Goal: Use online tool/utility: Utilize a website feature to perform a specific function

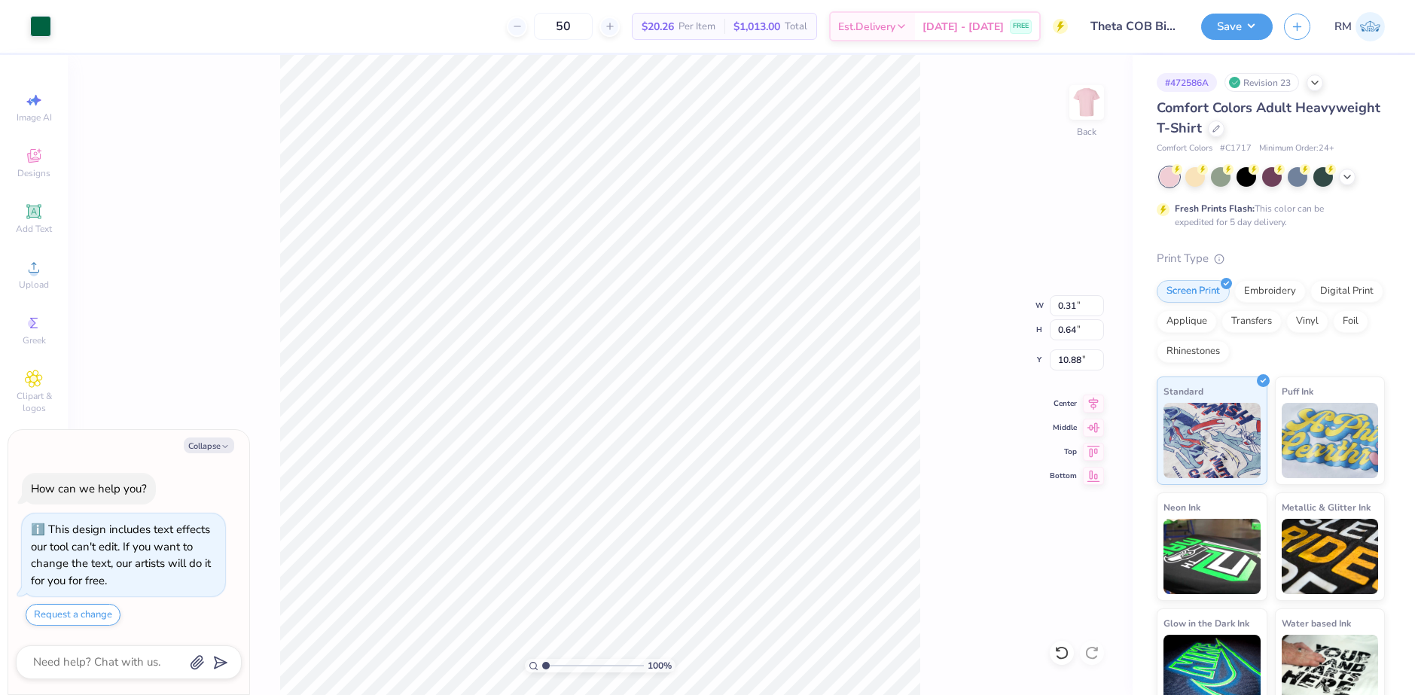
type textarea "x"
drag, startPoint x: 547, startPoint y: 666, endPoint x: 578, endPoint y: 655, distance: 33.3
type input "4.2"
click at [578, 659] on input "range" at bounding box center [593, 666] width 102 height 14
click at [45, 211] on div "Add Text" at bounding box center [34, 219] width 53 height 44
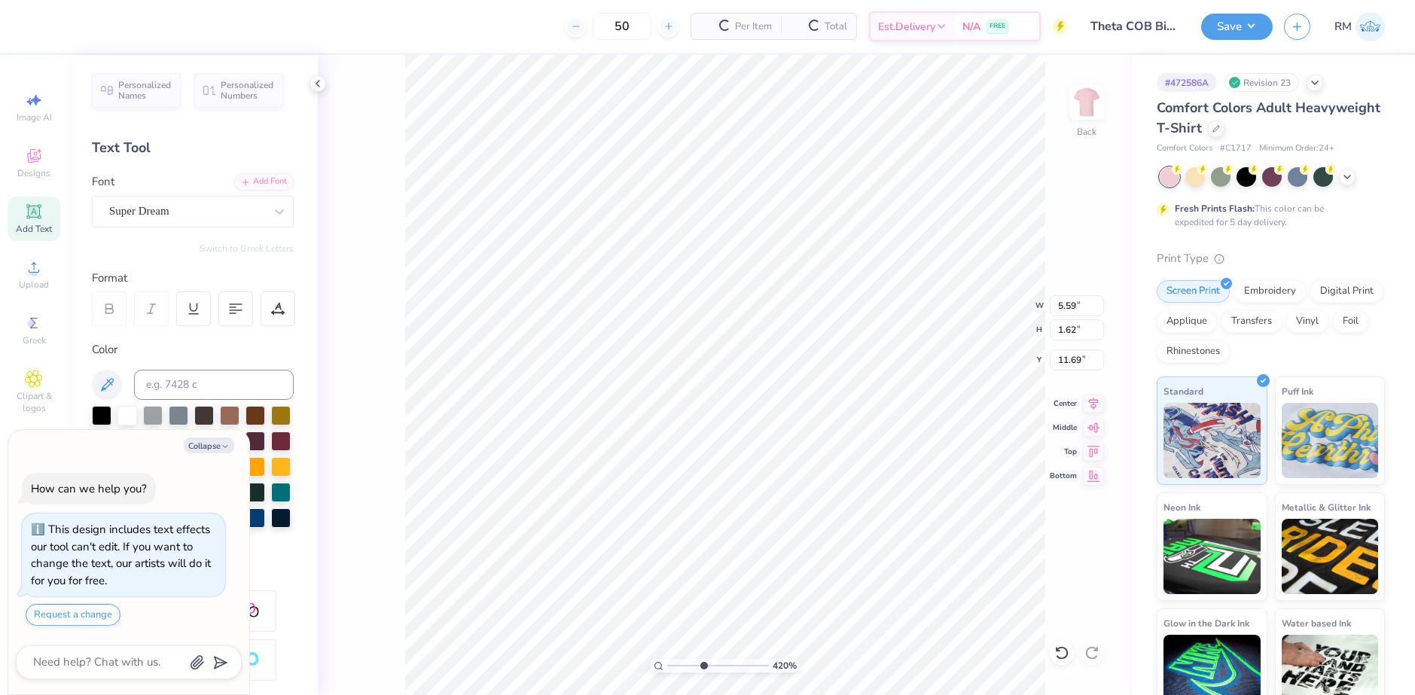
scroll to position [13, 2]
type textarea "x"
type textarea "2"
type textarea "x"
type textarea "20"
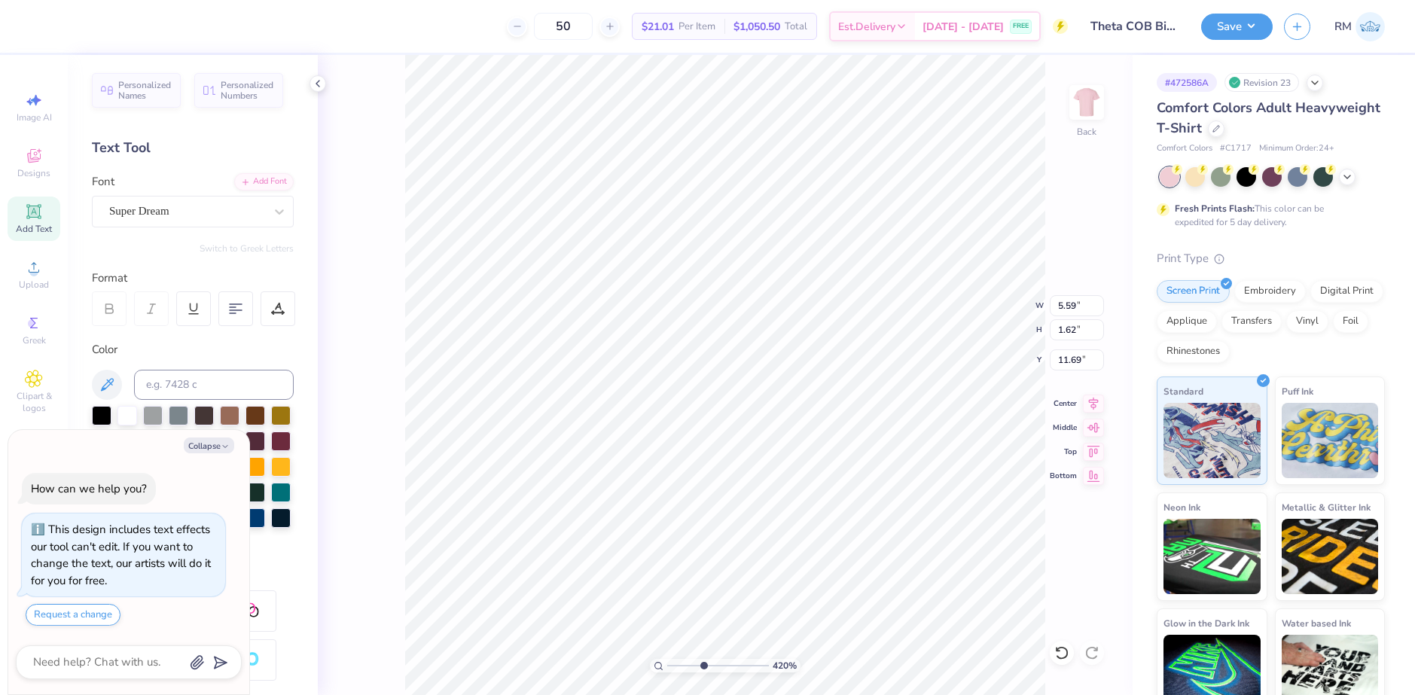
type textarea "x"
type textarea "202"
type textarea "x"
type textarea "2025"
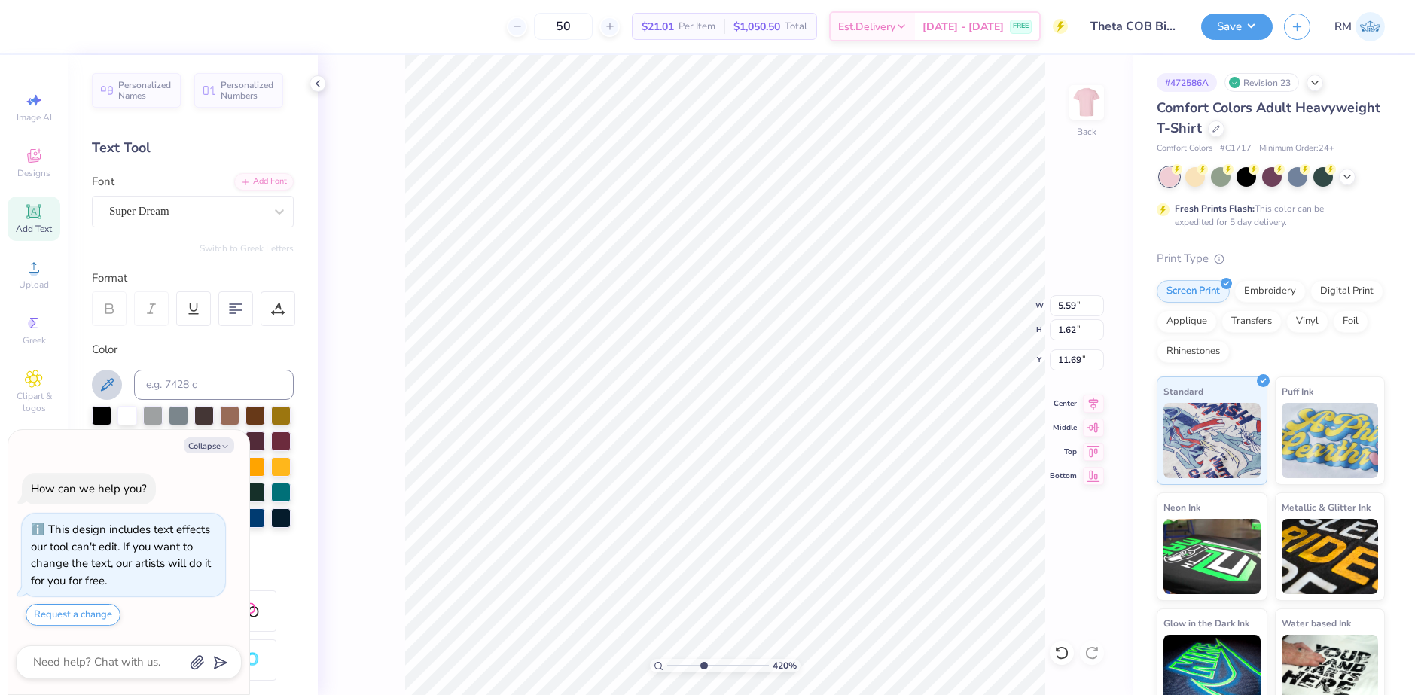
click at [102, 379] on icon at bounding box center [107, 385] width 18 height 18
type textarea "x"
type input "5.44"
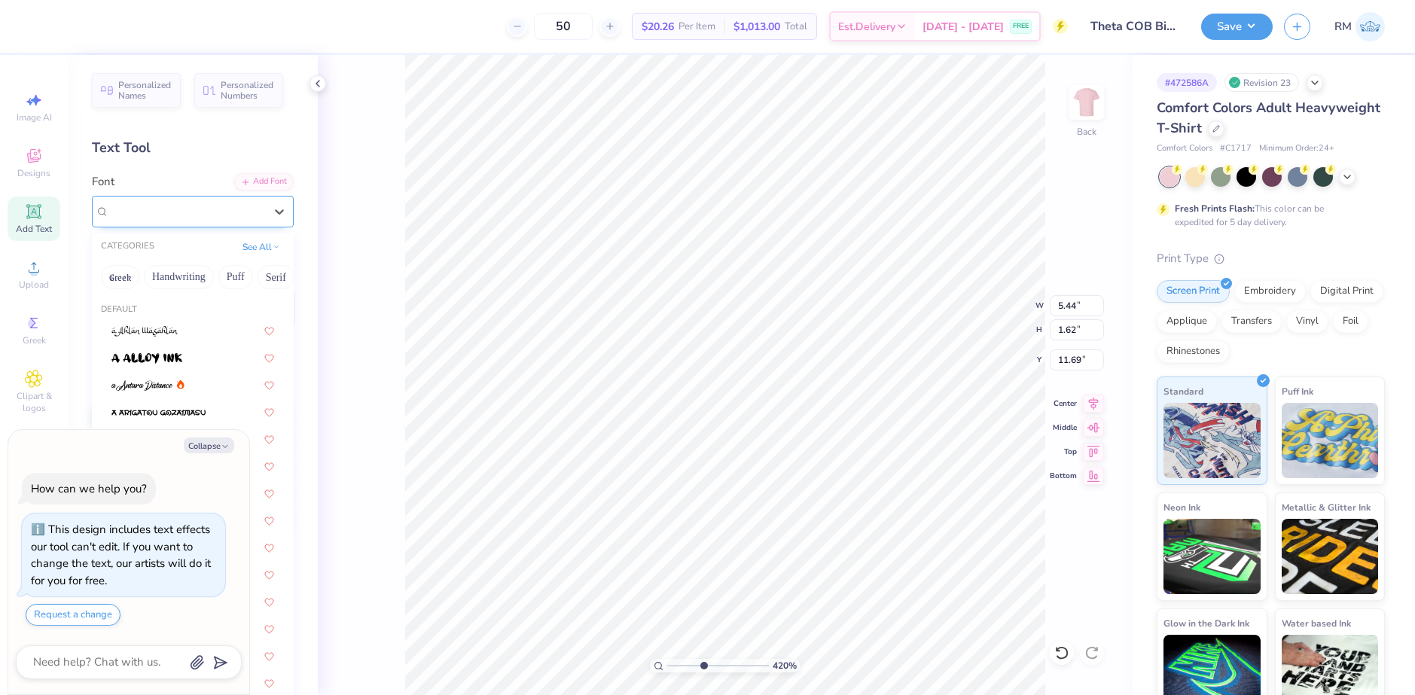
click at [139, 198] on div "Super Dream" at bounding box center [193, 212] width 202 height 32
type textarea "x"
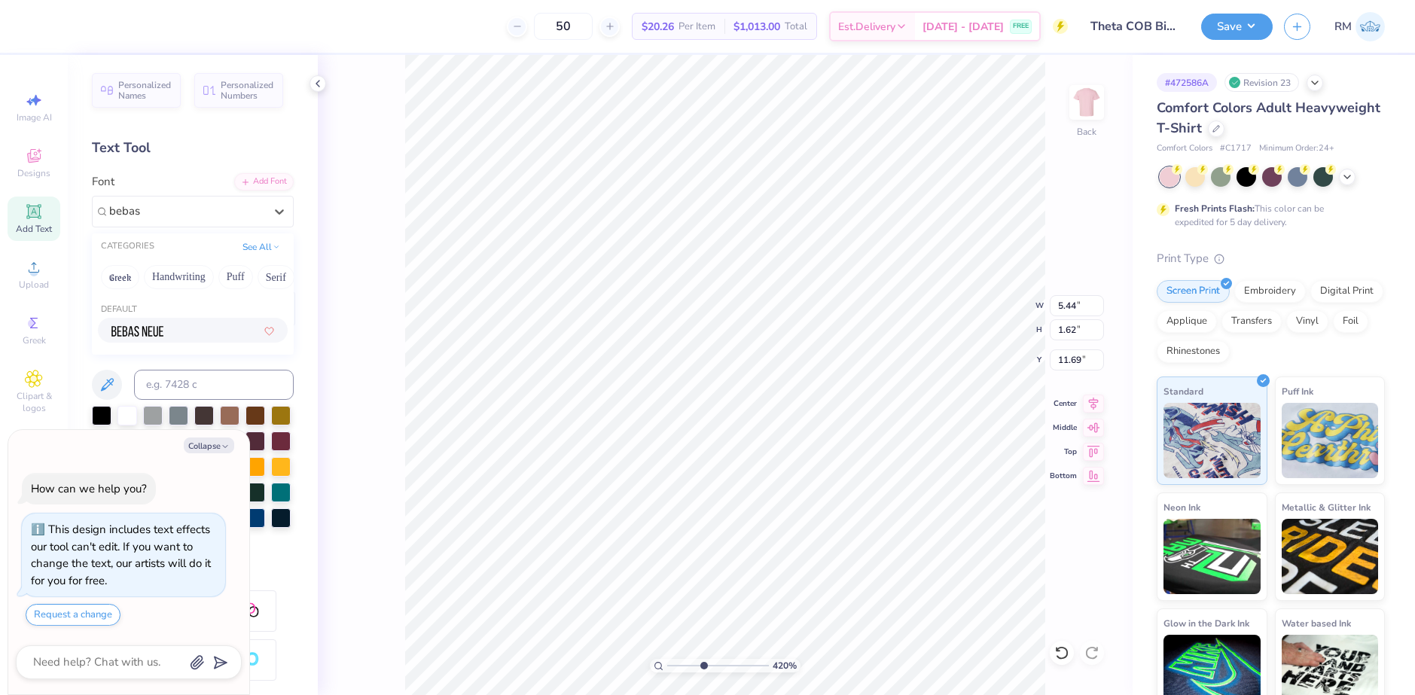
click at [158, 322] on span at bounding box center [137, 330] width 52 height 16
type input "bebas"
type textarea "x"
click at [256, 172] on div "Personalized Names Personalized Numbers Text Tool Add Font Font Bebas Neue Swit…" at bounding box center [193, 375] width 250 height 640
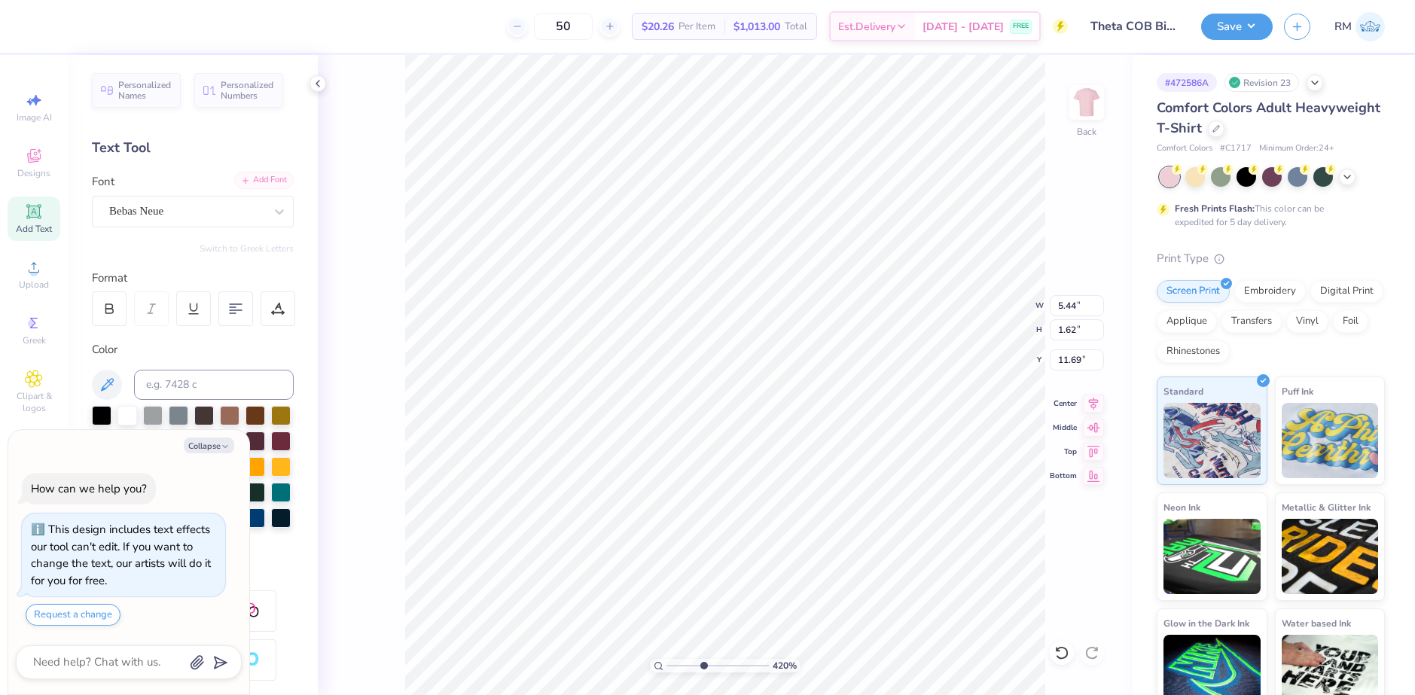
click at [255, 176] on div "Add Font" at bounding box center [264, 180] width 60 height 17
click at [252, 184] on div "Add Font" at bounding box center [264, 180] width 60 height 17
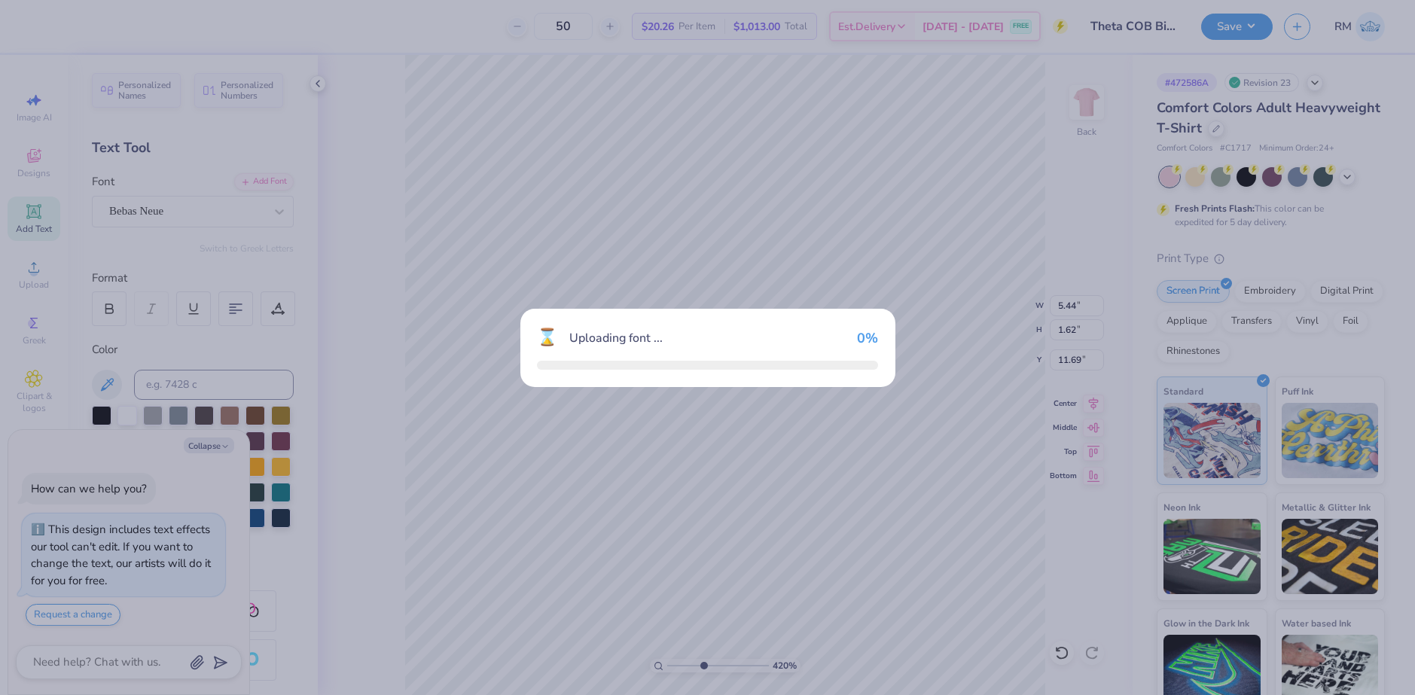
type textarea "x"
type input "3.41"
type input "1.65"
type input "11.67"
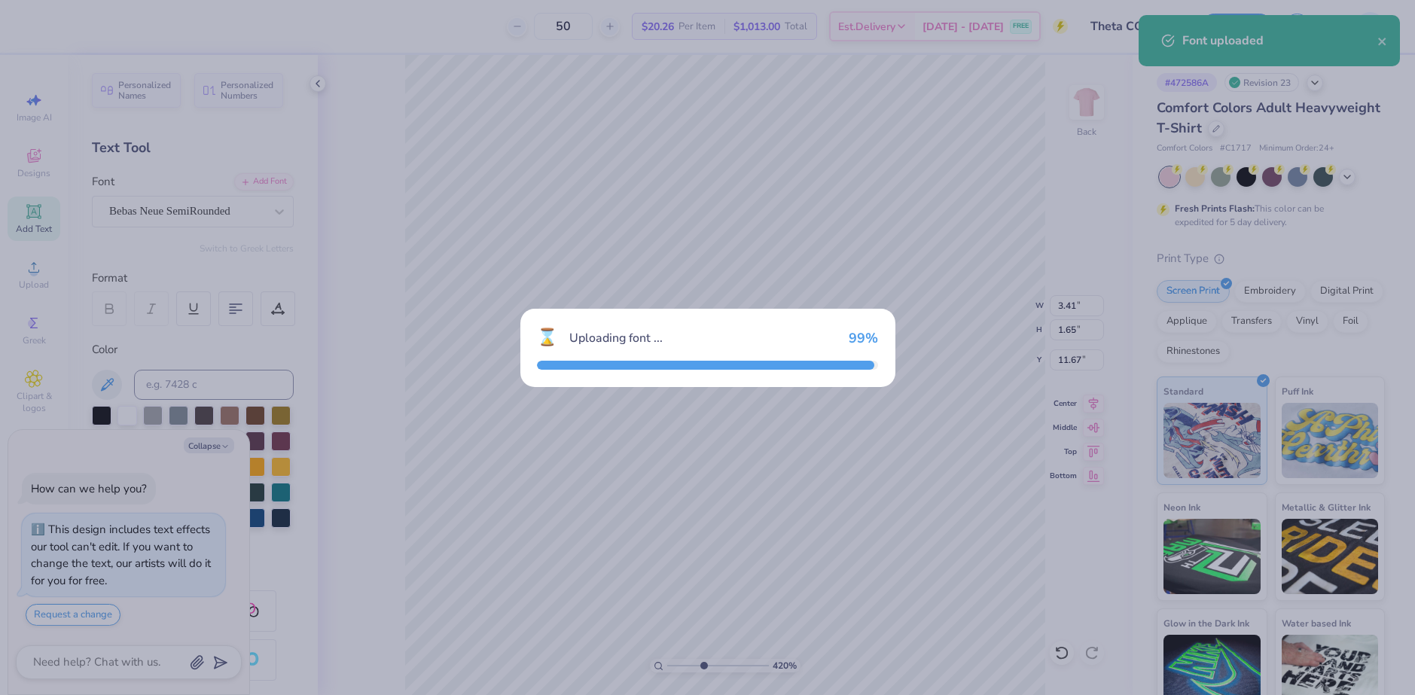
type textarea "x"
type input "3.53"
type input "1.67"
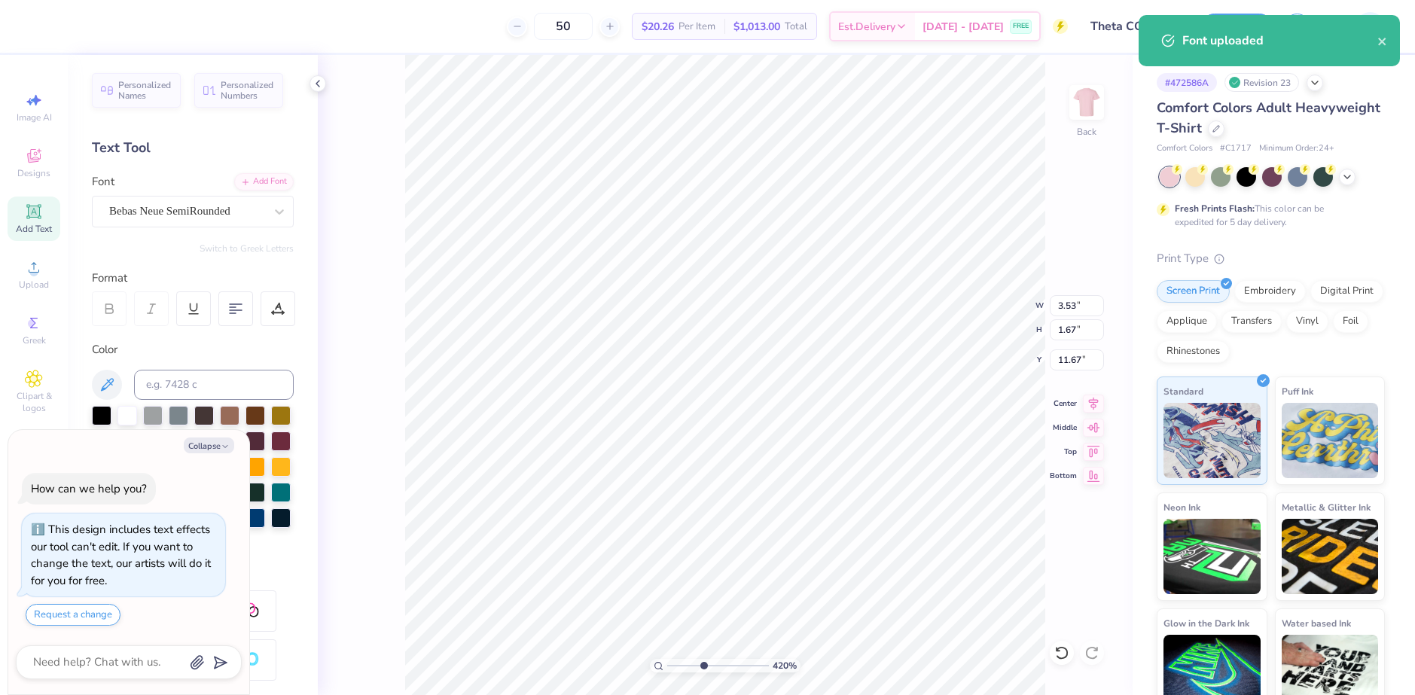
type textarea "x"
type input "9.68"
type textarea "x"
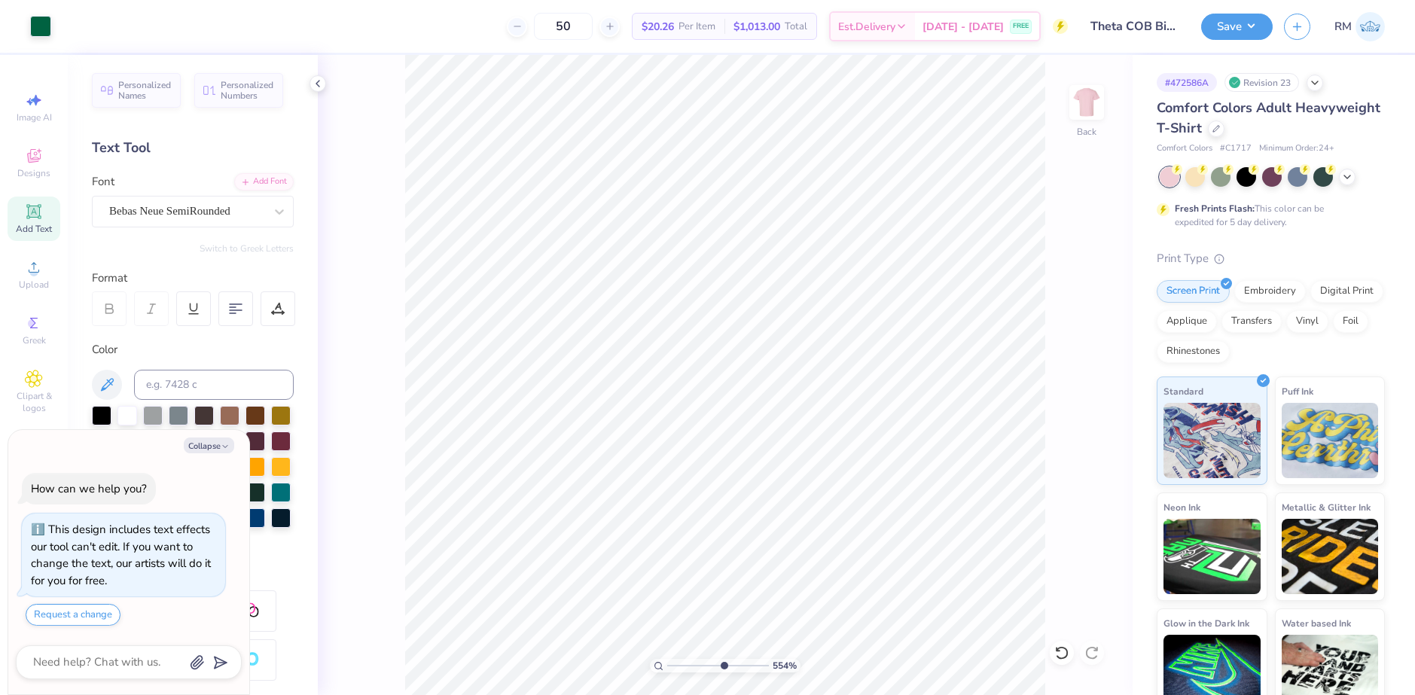
drag, startPoint x: 704, startPoint y: 667, endPoint x: 723, endPoint y: 660, distance: 20.0
click at [723, 661] on input "range" at bounding box center [718, 666] width 102 height 14
type input "6.14"
type textarea "x"
type input "9.90"
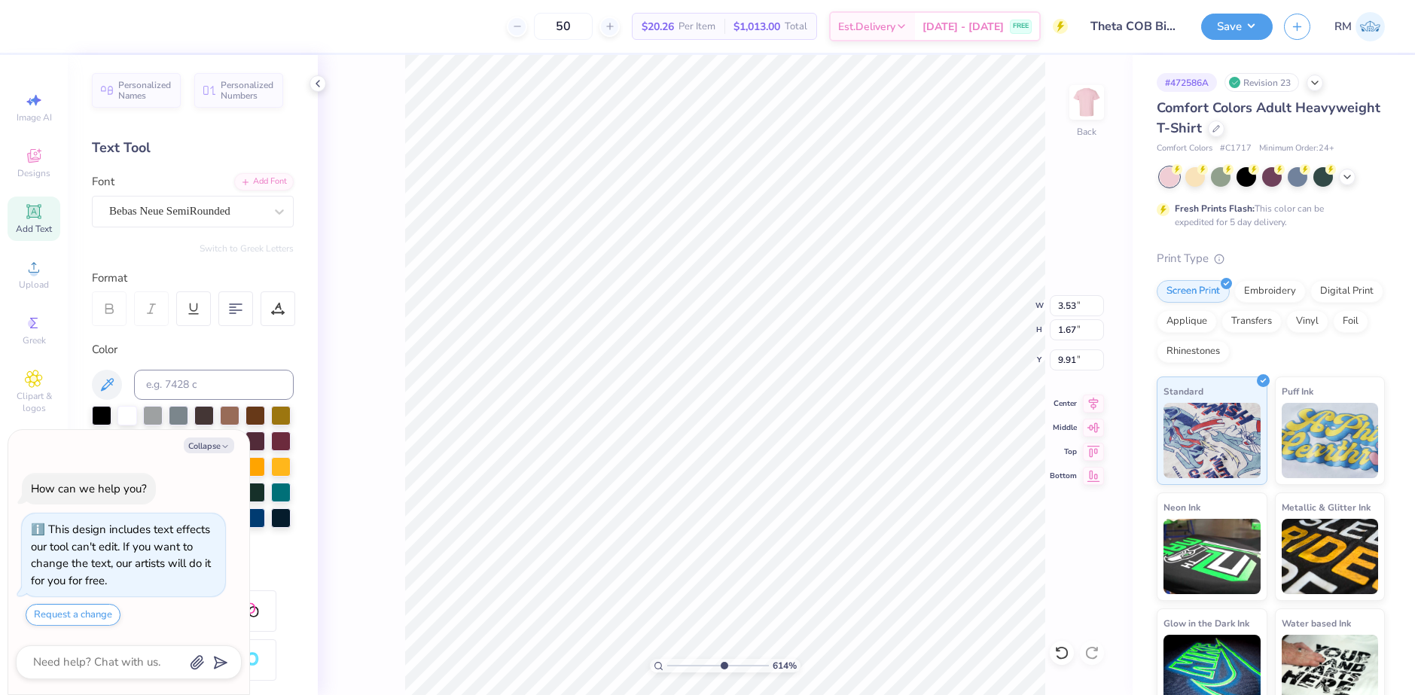
type textarea "x"
type input "1.48"
type input "0.70"
type input "10.88"
type textarea "x"
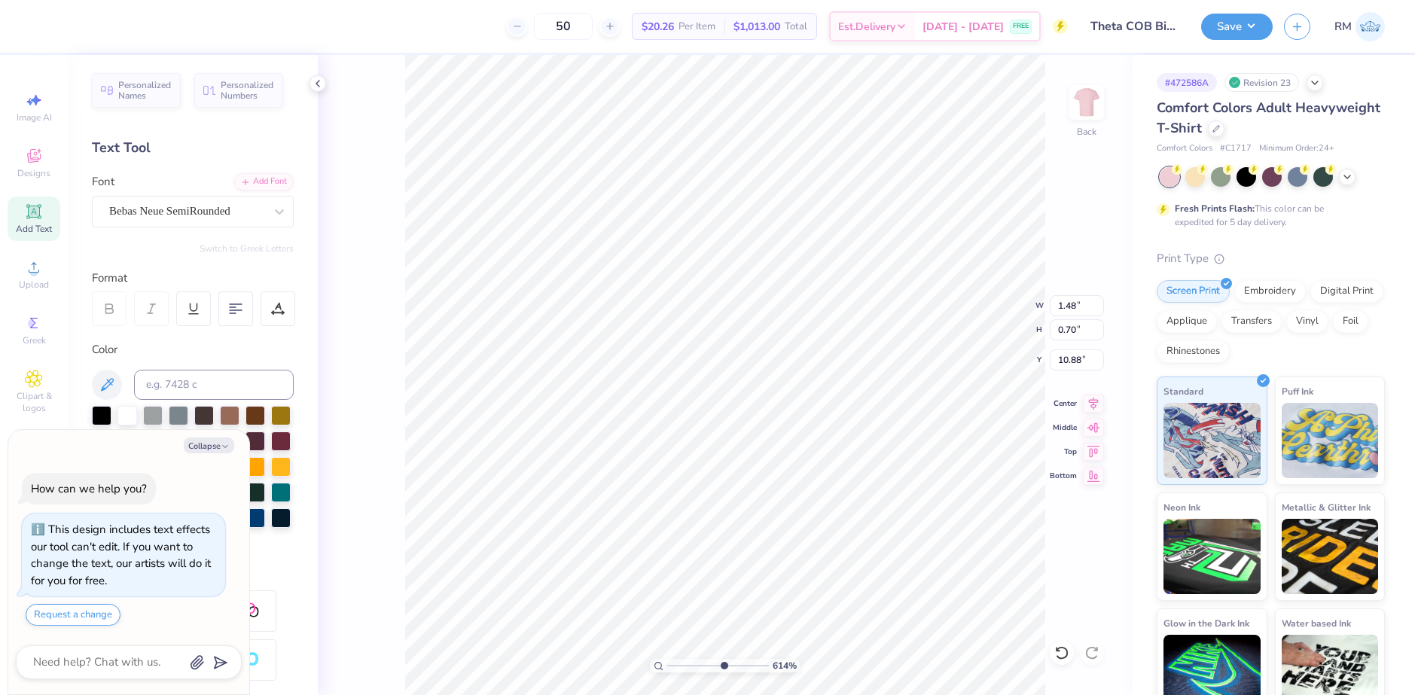
type input "1.38"
type input "0.65"
type textarea "x"
drag, startPoint x: 720, startPoint y: 662, endPoint x: 691, endPoint y: 664, distance: 29.5
type input "2.94"
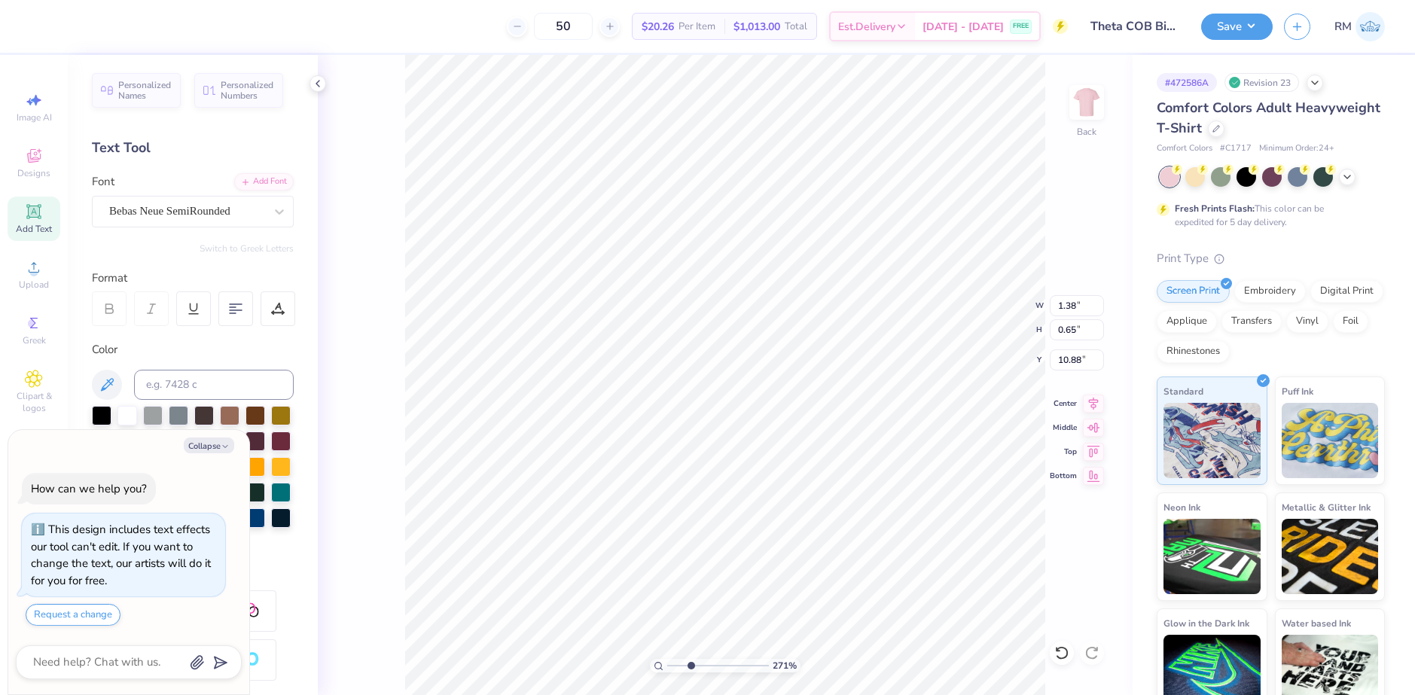
click at [691, 664] on input "range" at bounding box center [718, 666] width 102 height 14
type textarea "x"
type input "2.94"
type textarea "x"
type input "2.94"
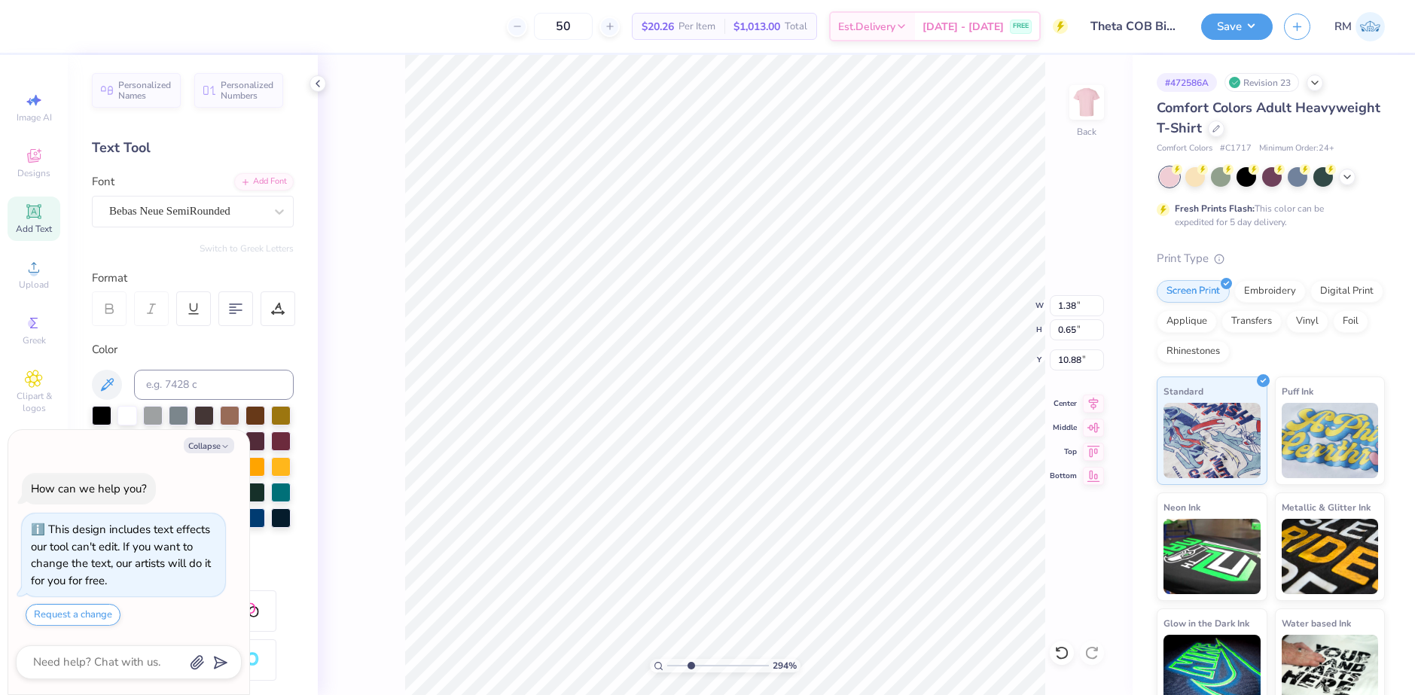
type textarea "x"
type input "2.94"
type textarea "x"
type input "2.94"
type input "1.35"
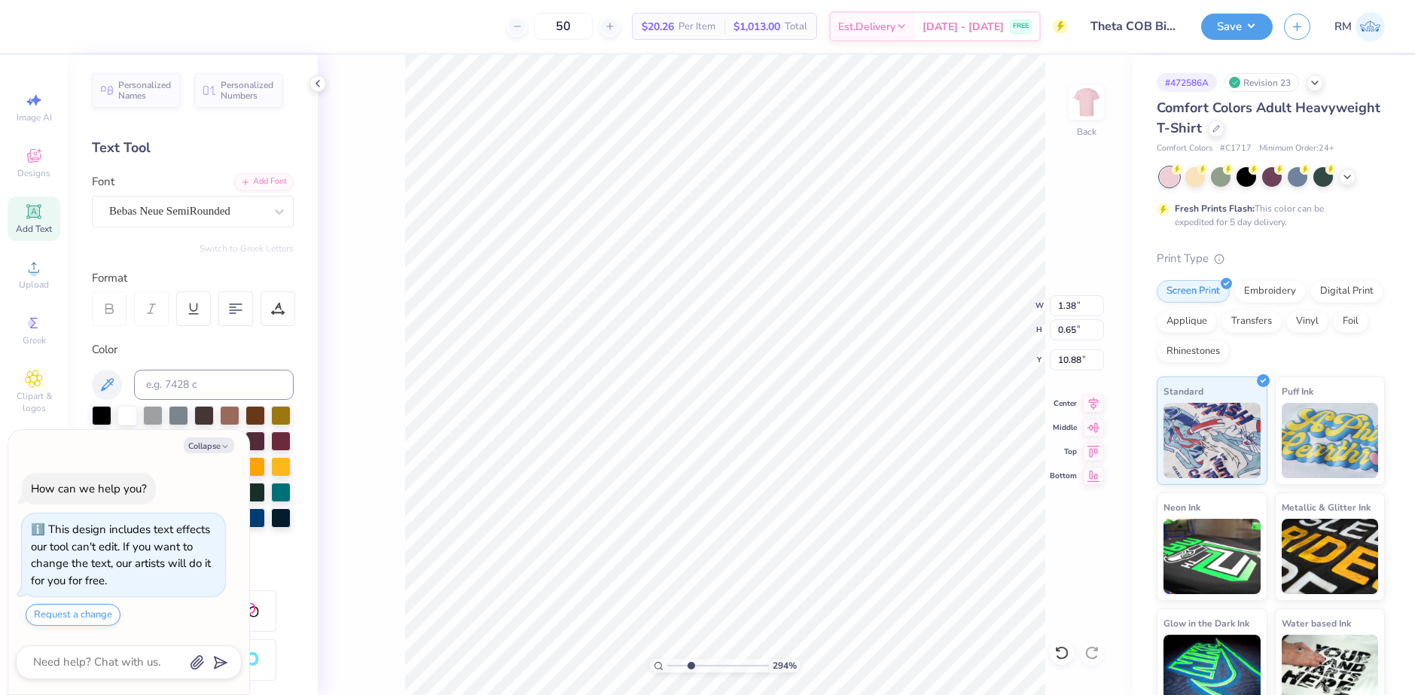
type input "0.64"
type textarea "x"
type input "2.94"
type textarea "x"
type input "2.94"
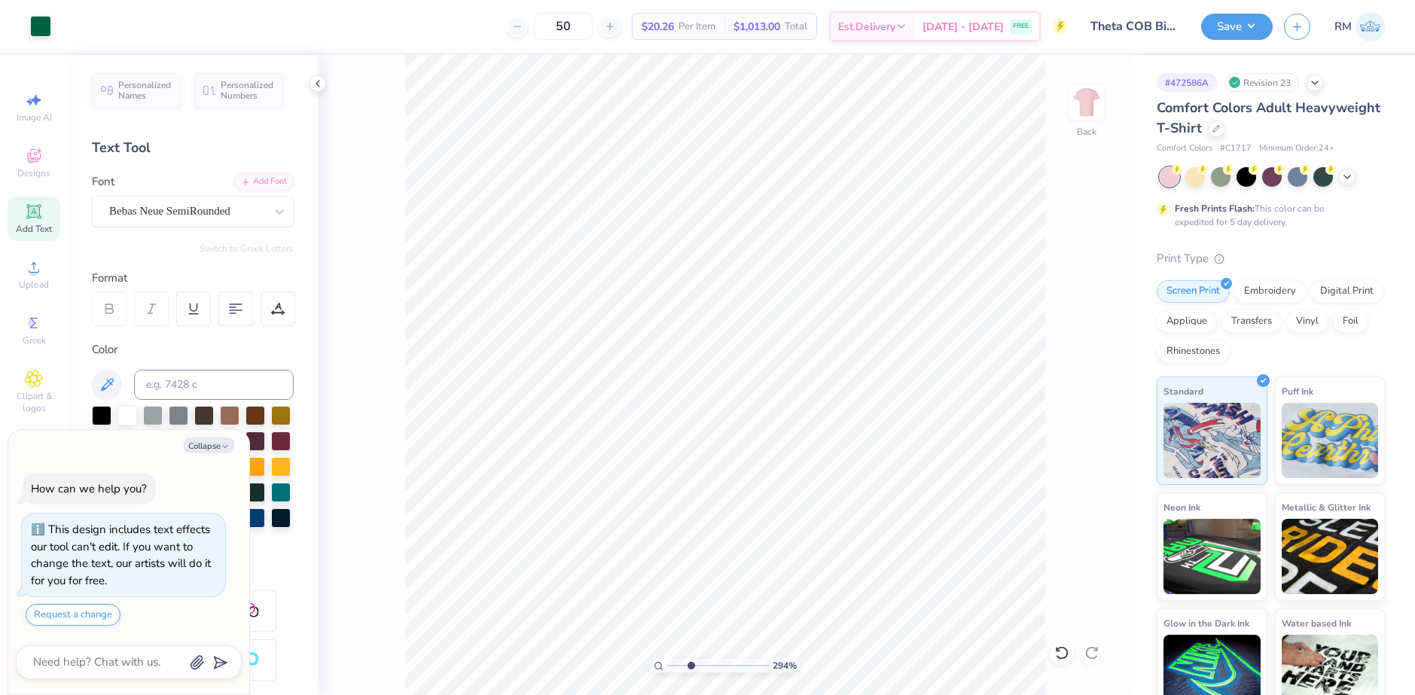
type textarea "x"
type input "2.94"
type textarea "x"
type input "2.94"
type textarea "x"
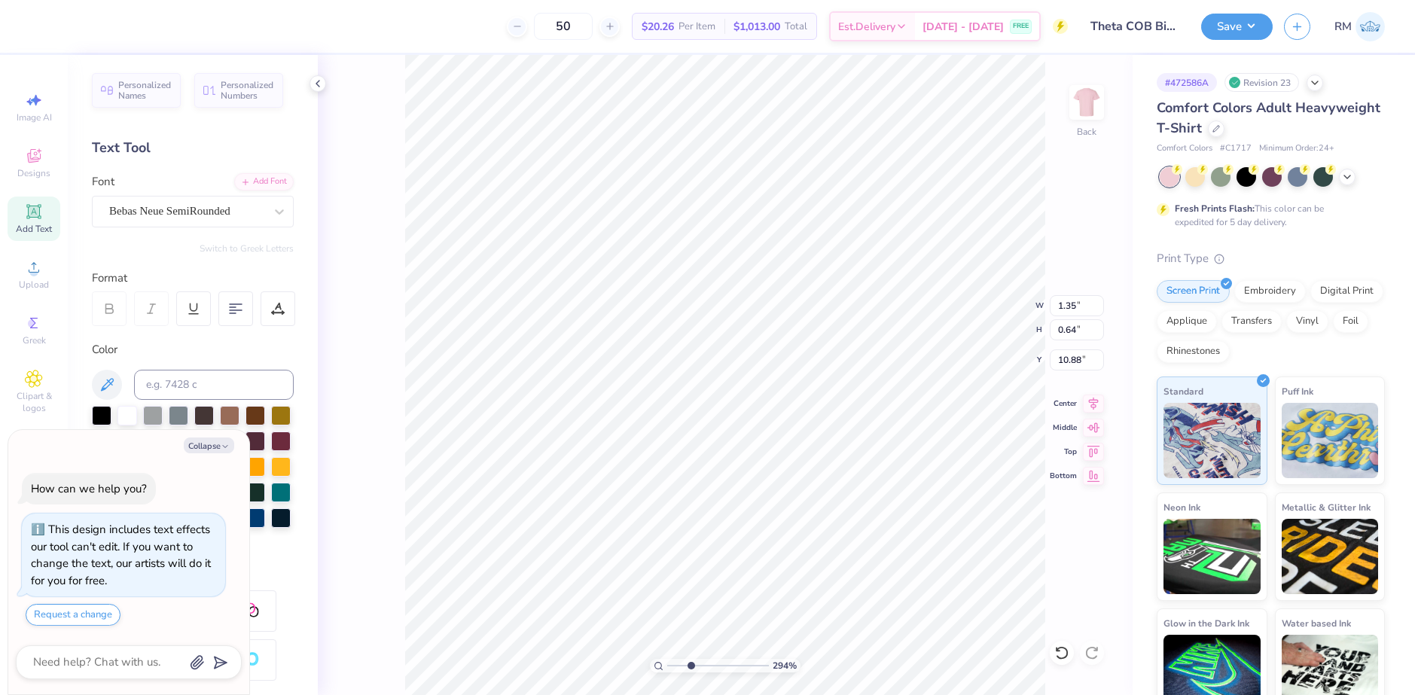
type input "2.94"
type textarea "x"
type input "2.94"
type textarea "x"
type input "2.94"
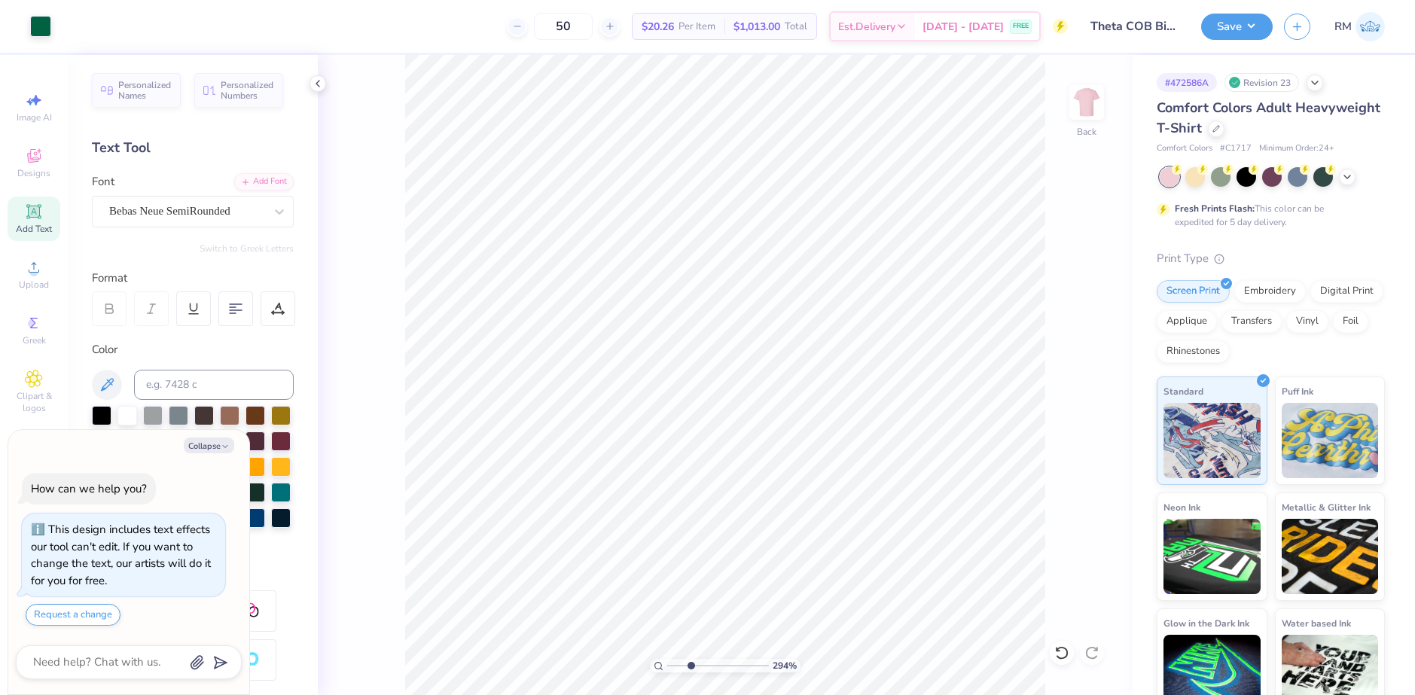
type textarea "x"
type input "2.94"
type textarea "x"
type input "2.94"
type textarea "x"
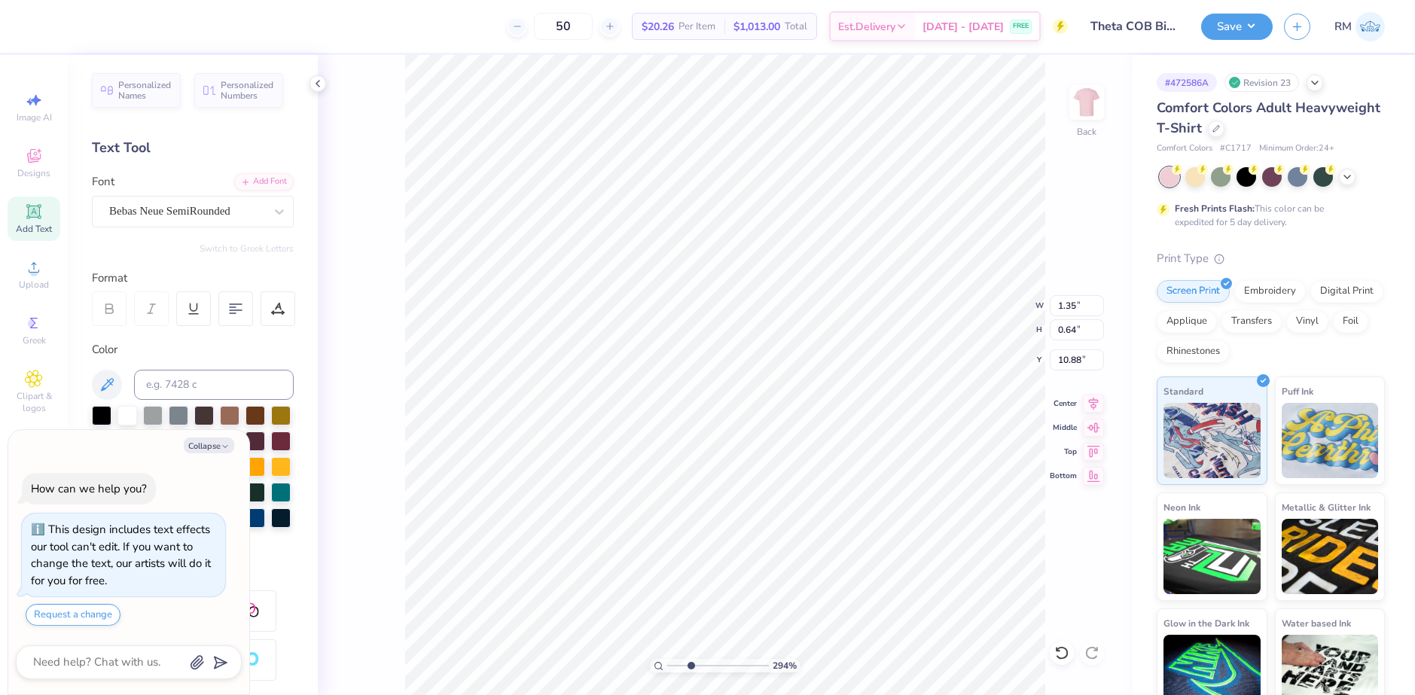
type input "2.94"
type textarea "x"
type input "2.94"
type textarea "x"
type input "2.94"
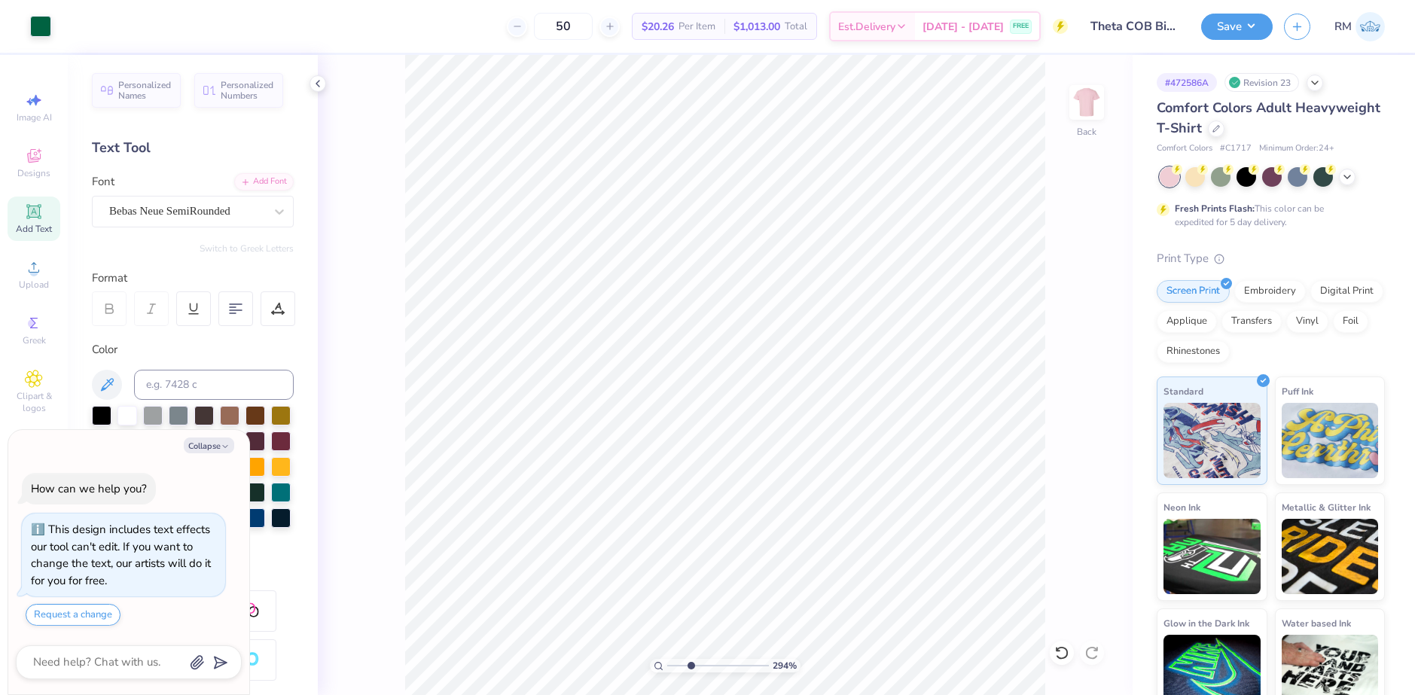
type textarea "x"
type input "2.94"
type textarea "x"
type input "2.94"
type textarea "x"
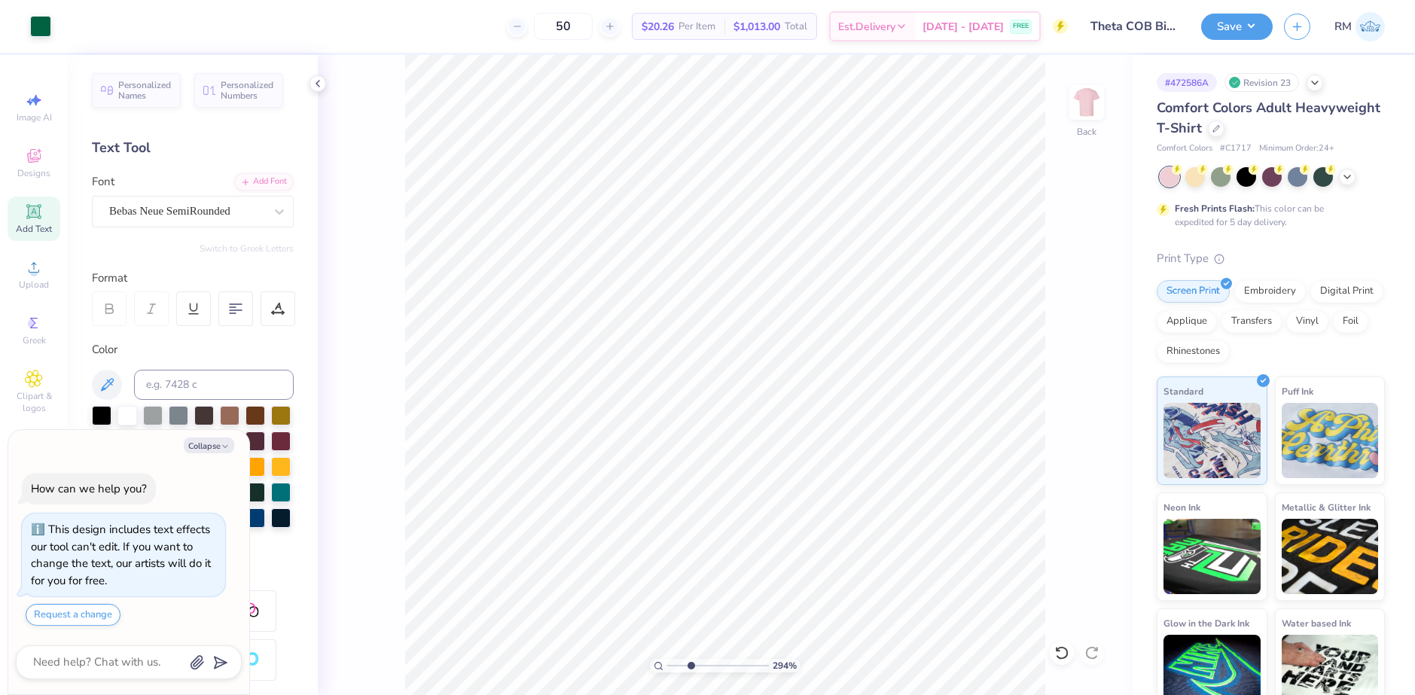
type input "2.94"
type textarea "x"
type input "2.94"
type textarea "x"
type input "2.94"
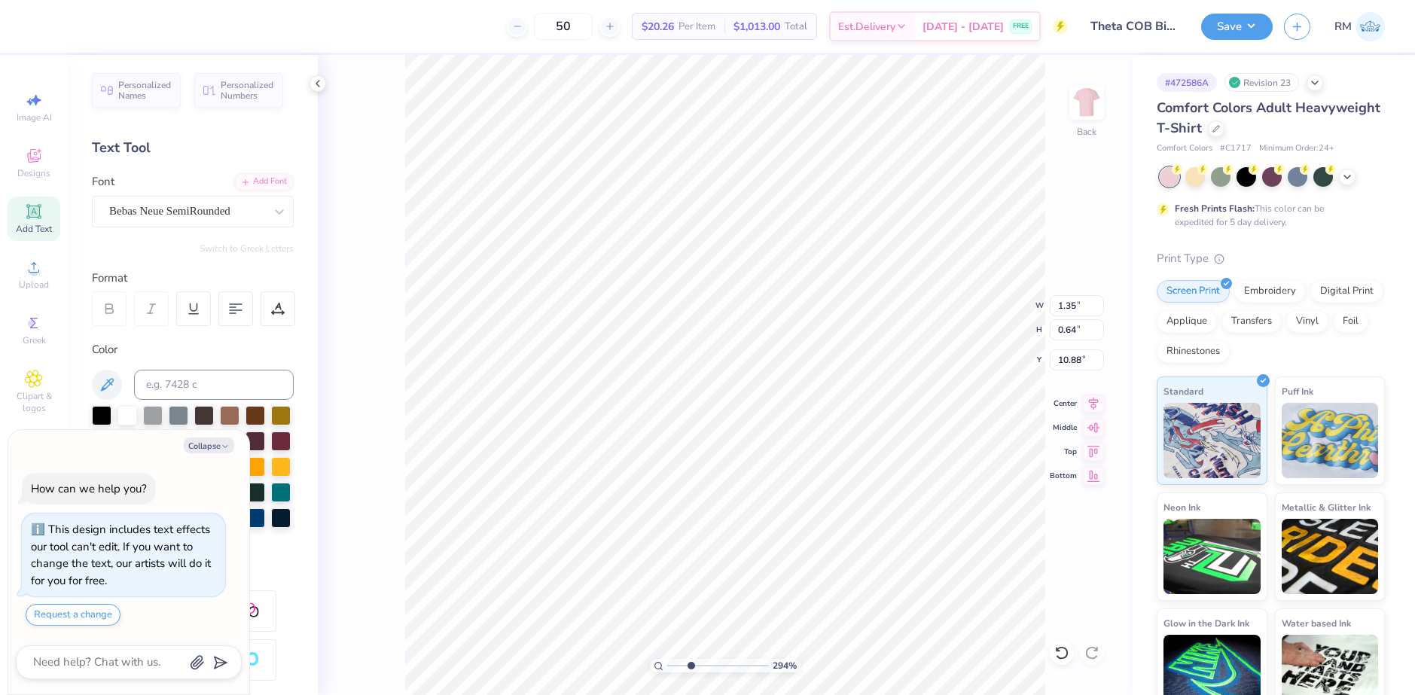
type textarea "x"
type input "2.94"
type textarea "x"
type input "2.94"
type textarea "x"
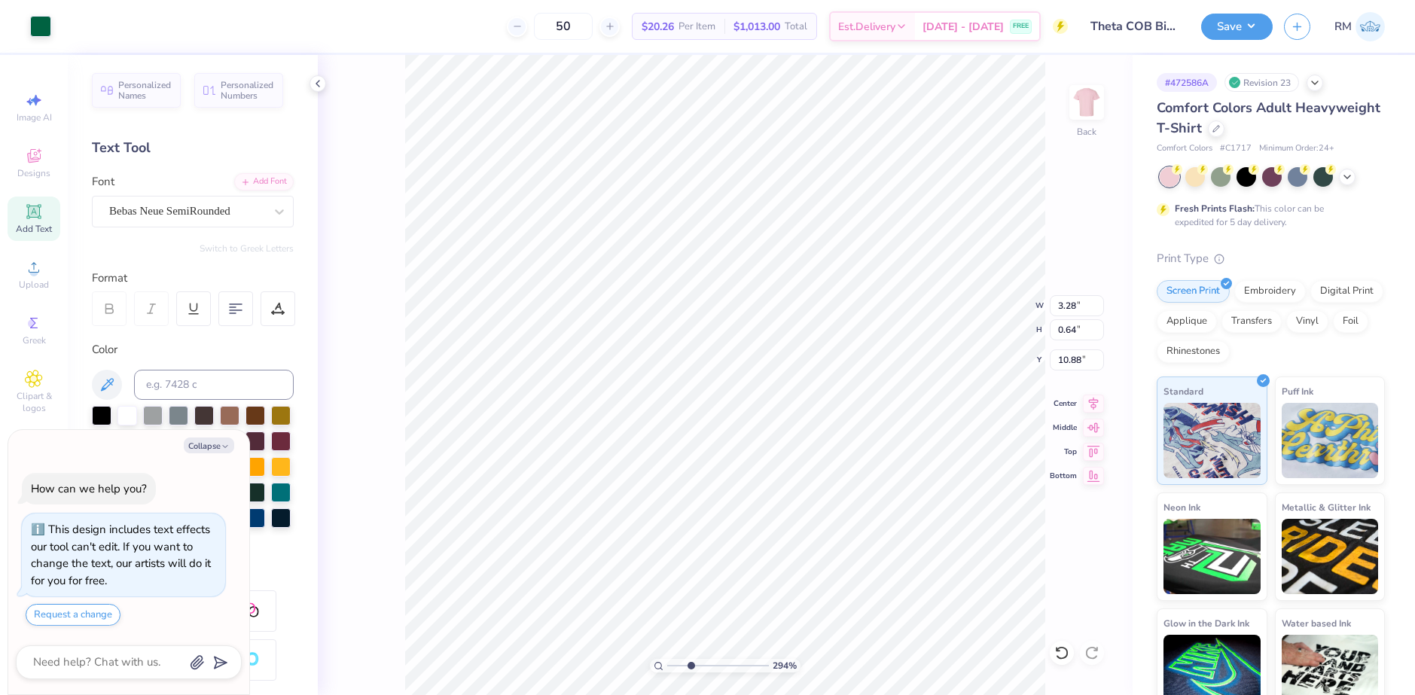
type input "2.94"
type textarea "x"
type input "2.94"
click at [926, 529] on li "Group" at bounding box center [943, 529] width 118 height 29
type textarea "x"
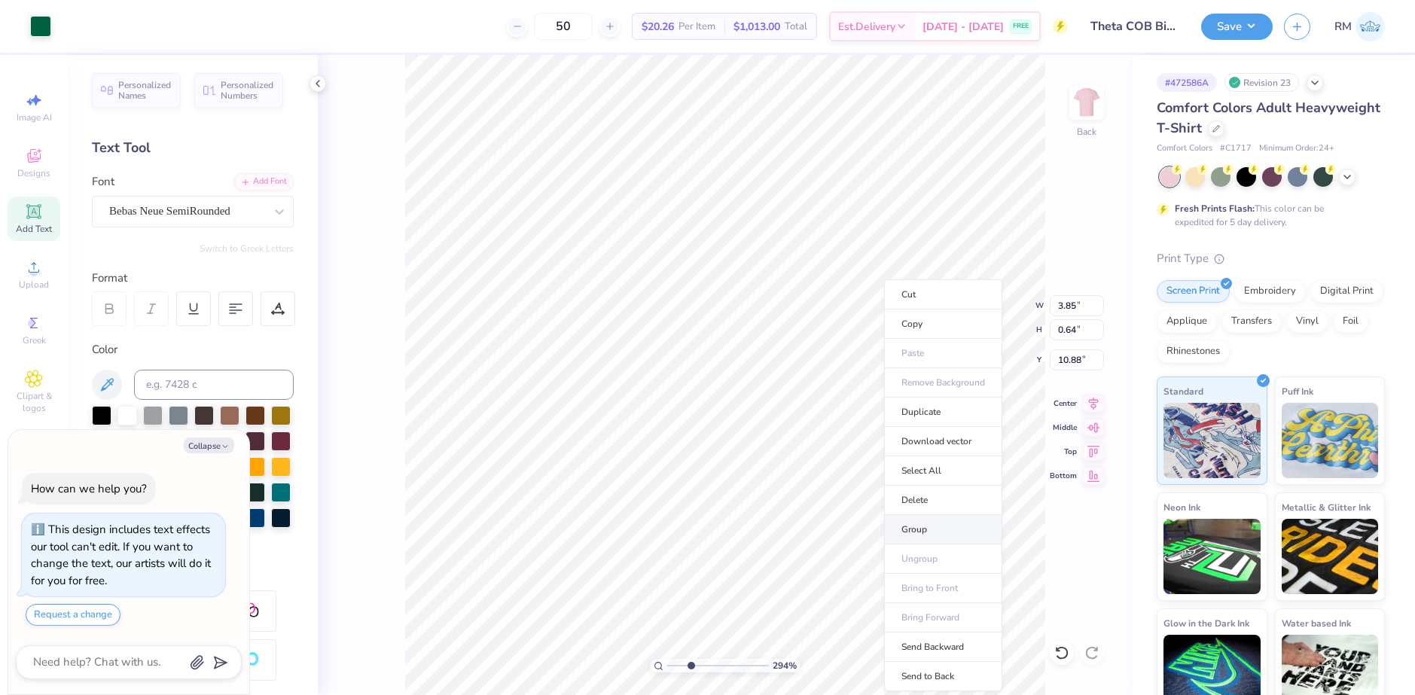
type input "2.94"
type textarea "x"
type input "2.94"
type textarea "x"
type input "2.94"
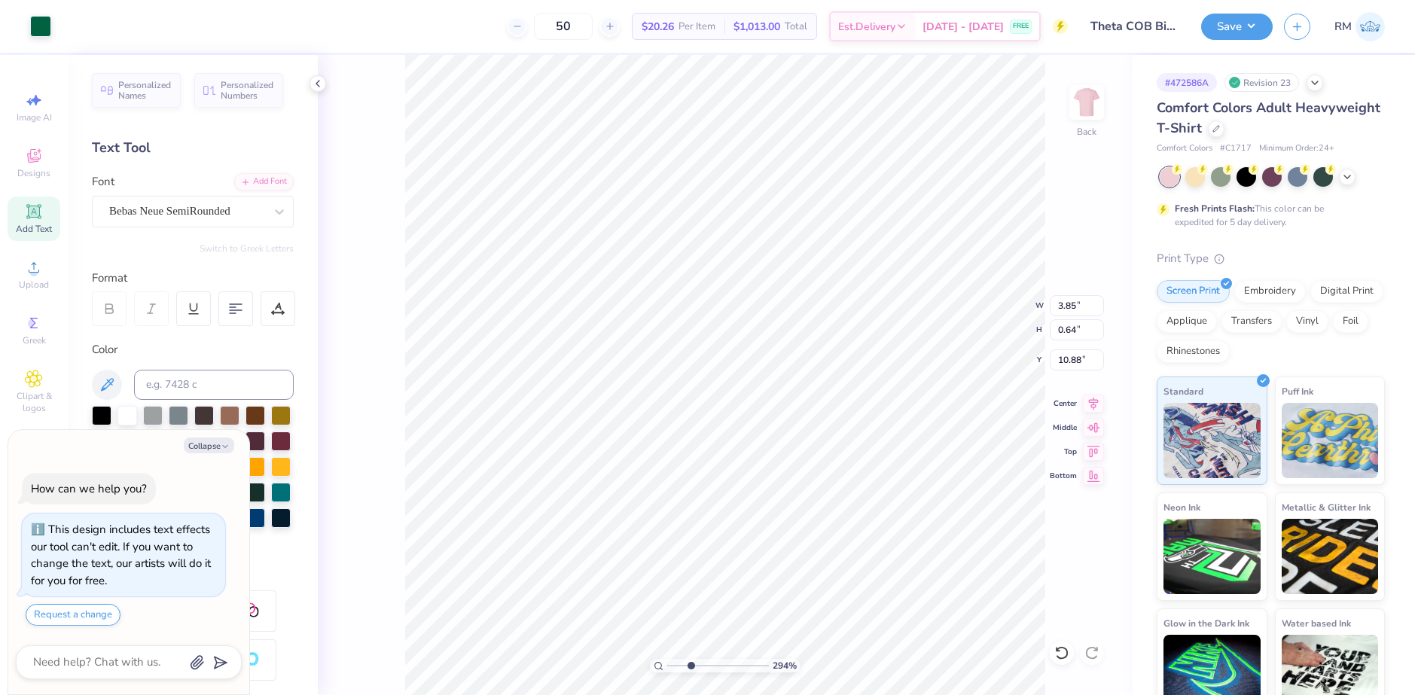
type textarea "x"
type input "2.94"
type input "10.83"
type textarea "x"
type input "2.94"
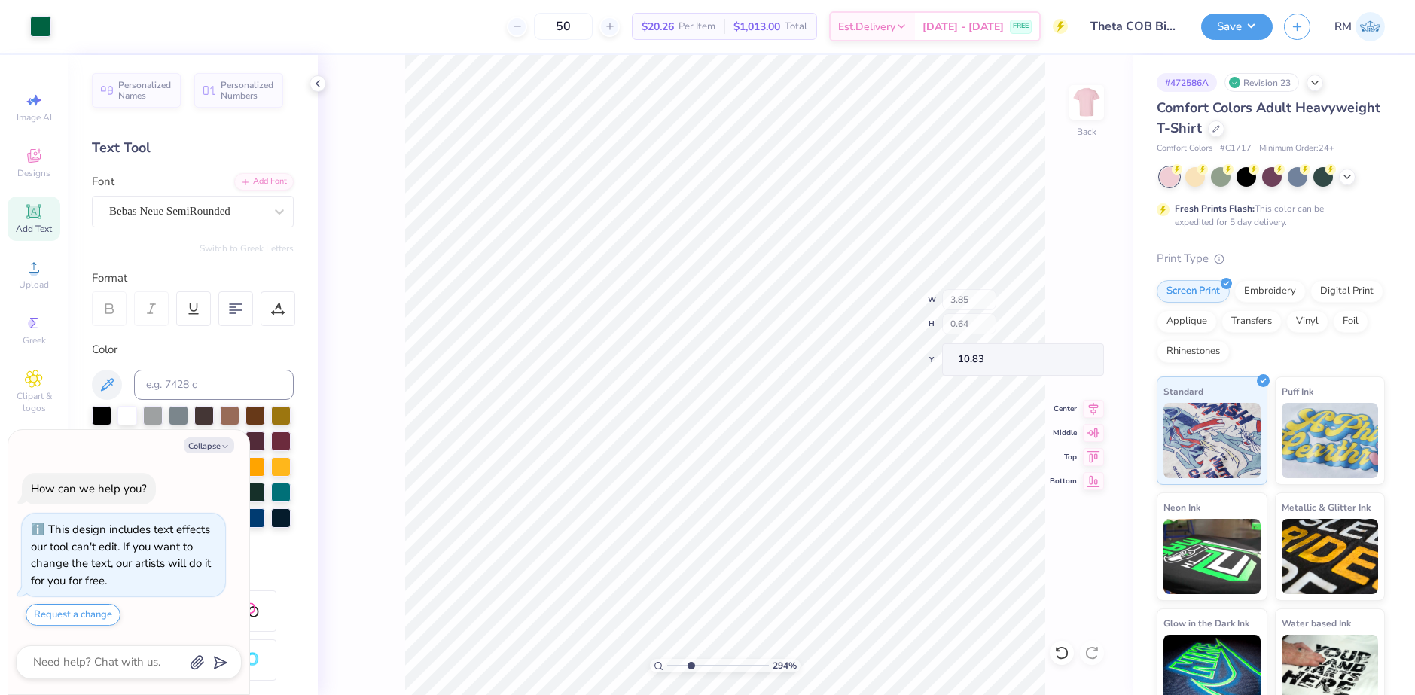
type textarea "x"
drag, startPoint x: 691, startPoint y: 664, endPoint x: 680, endPoint y: 661, distance: 11.7
type input "1.82"
click at [679, 661] on input "range" at bounding box center [718, 666] width 102 height 14
click at [807, 526] on li "Group" at bounding box center [828, 529] width 118 height 29
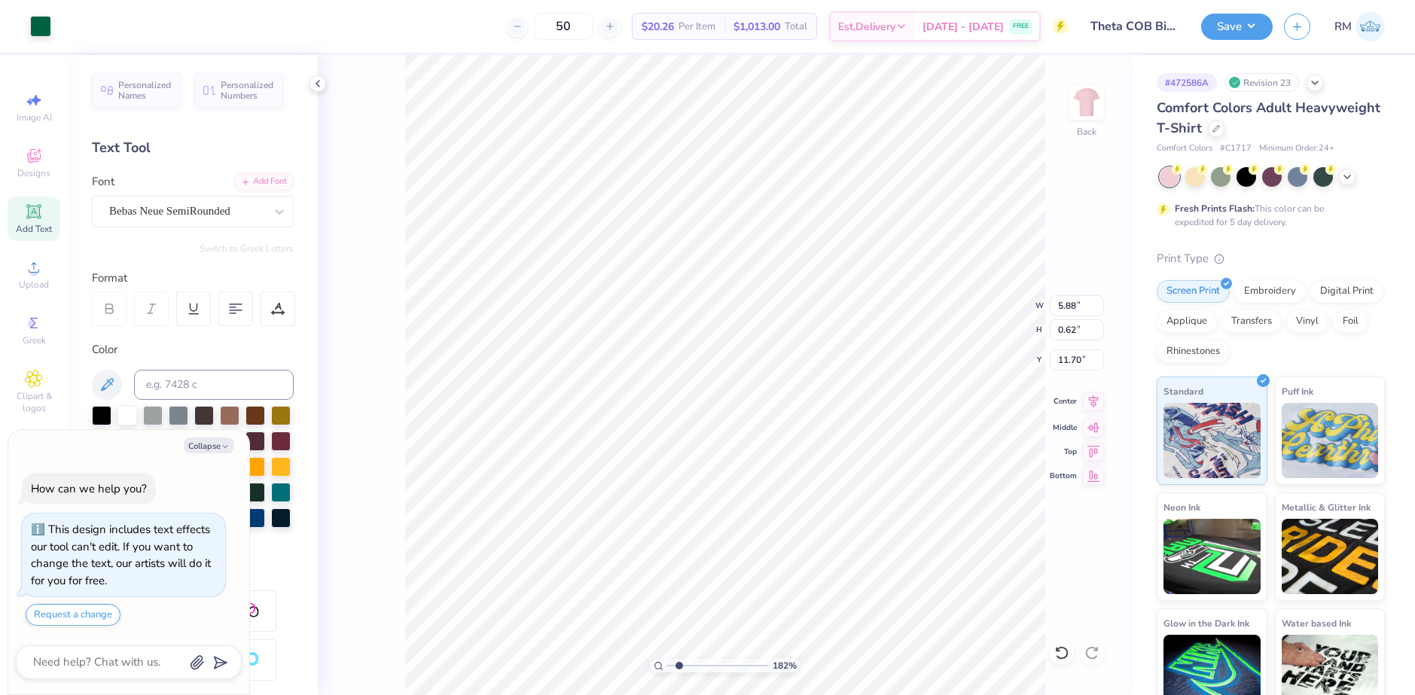
click at [1096, 404] on icon at bounding box center [1094, 401] width 10 height 13
type textarea "x"
type input "13.36"
type input "8.53"
type input "-4.13"
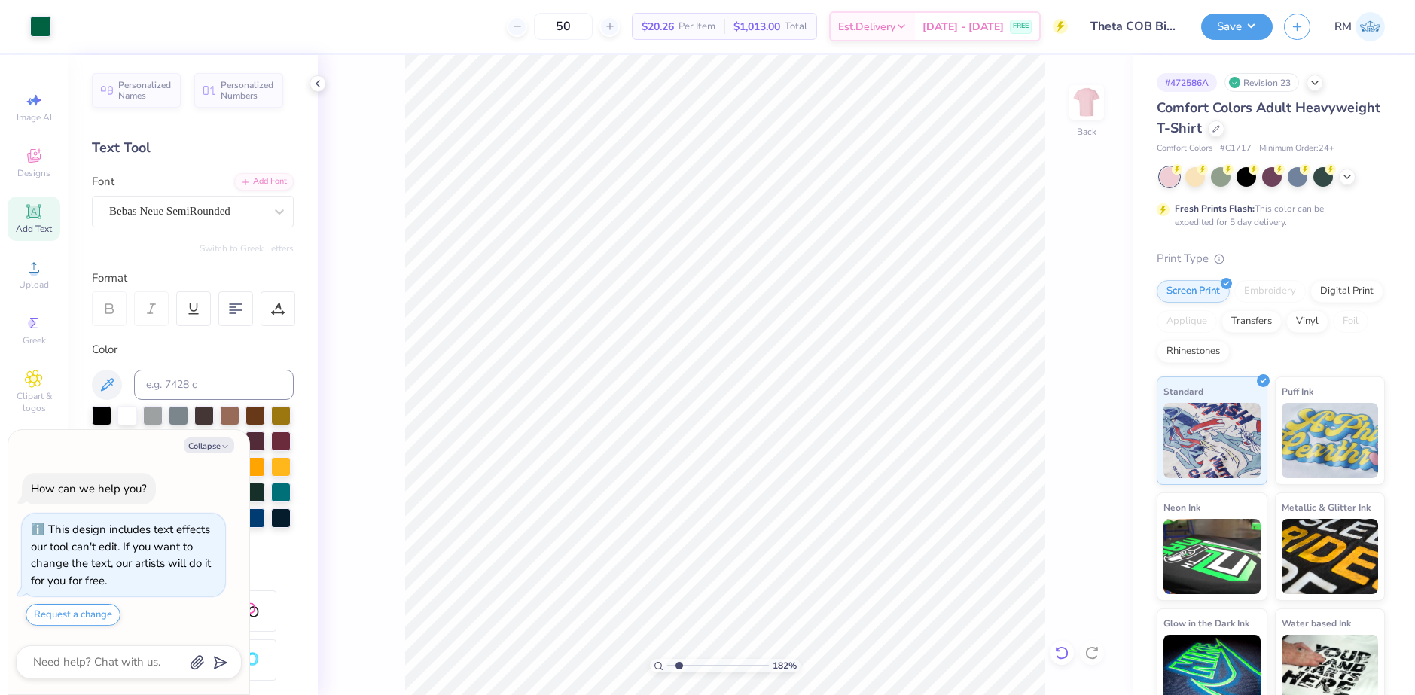
click at [1061, 651] on icon at bounding box center [1062, 653] width 15 height 15
click at [1064, 657] on icon at bounding box center [1062, 653] width 15 height 15
click at [767, 525] on li "Group" at bounding box center [776, 529] width 118 height 29
click at [1094, 401] on icon at bounding box center [1093, 401] width 21 height 18
click at [822, 526] on li "Group" at bounding box center [842, 529] width 118 height 29
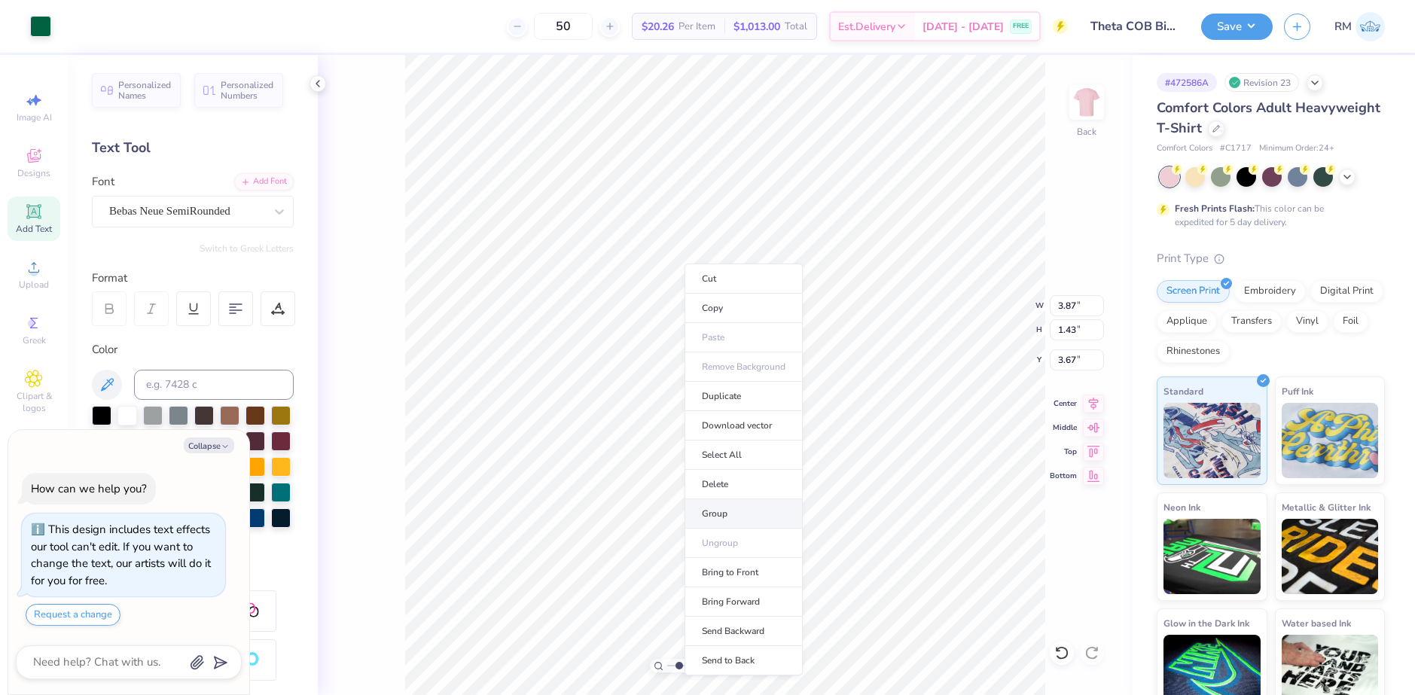
click at [716, 510] on li "Group" at bounding box center [744, 513] width 118 height 29
click at [670, 440] on li "Group" at bounding box center [703, 447] width 118 height 29
type textarea "x"
type input "1.06"
type textarea "x"
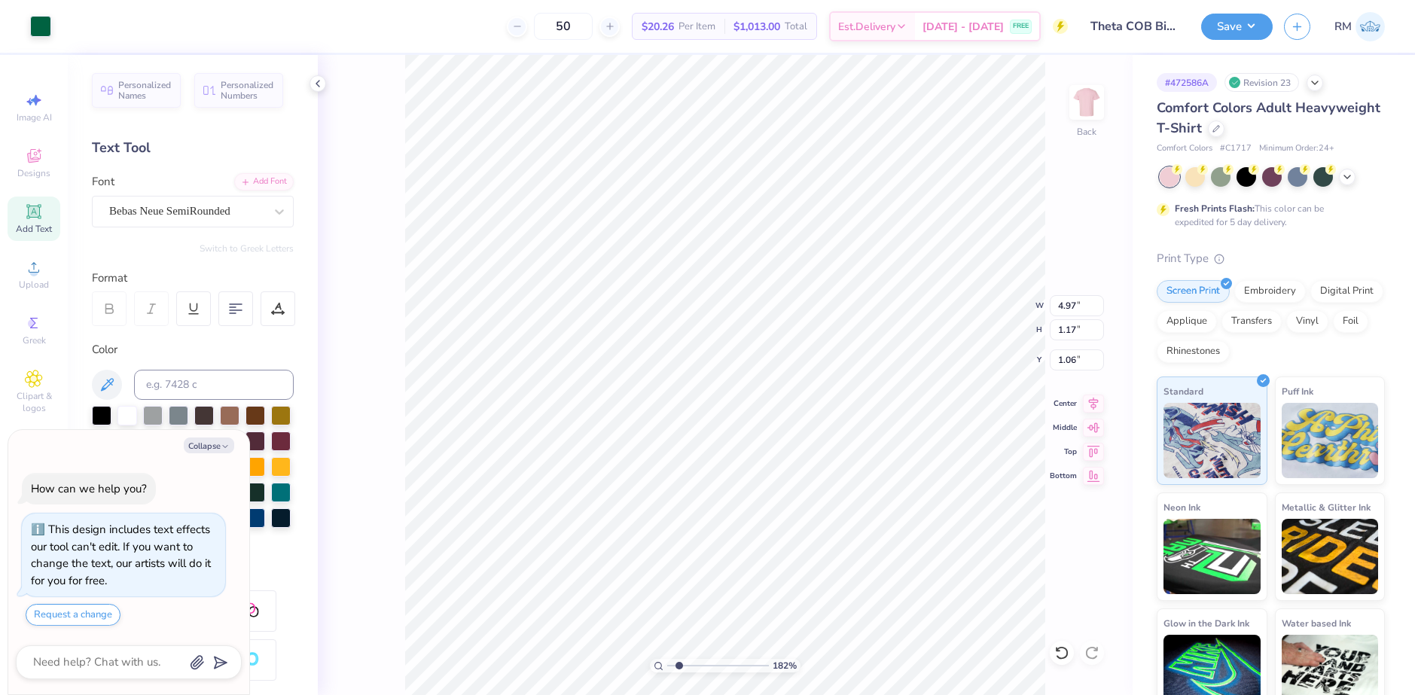
type input "2.50"
click at [1090, 401] on icon at bounding box center [1093, 401] width 21 height 18
type textarea "x"
click at [679, 662] on input "range" at bounding box center [718, 666] width 102 height 14
type input "1.82"
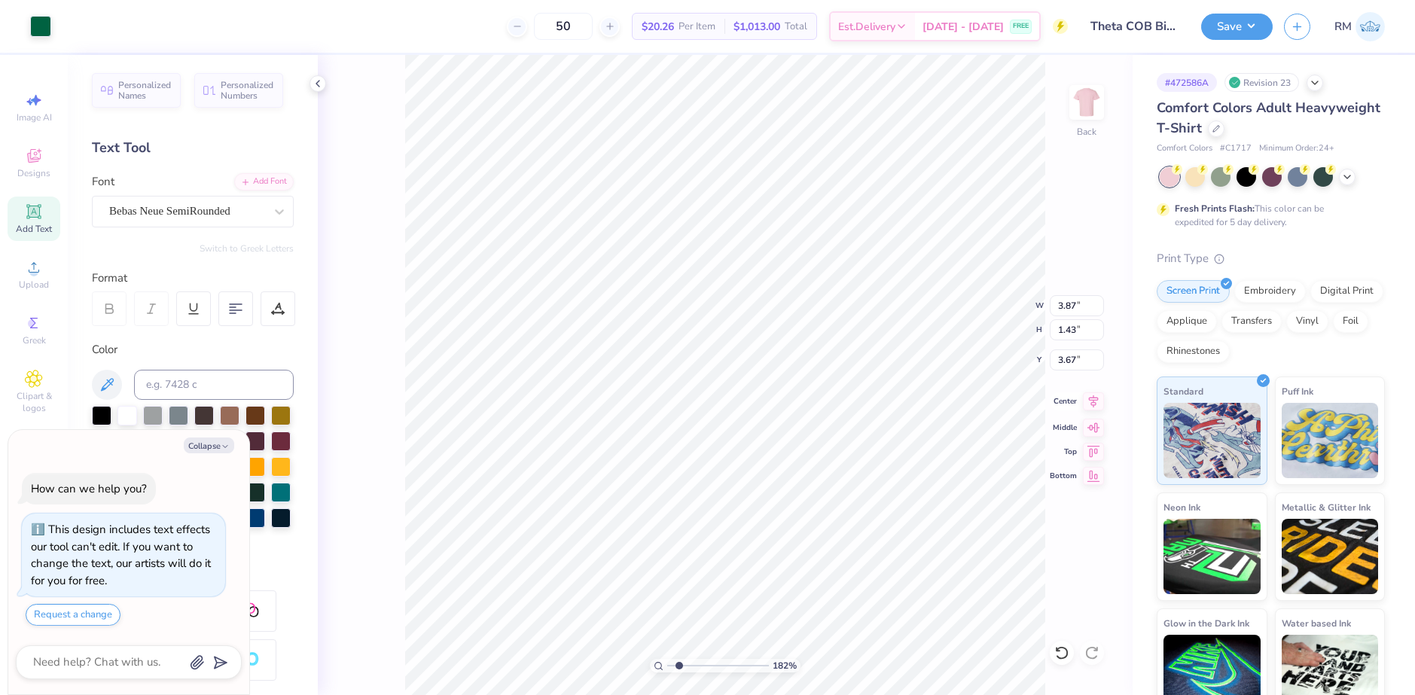
click at [1091, 398] on icon at bounding box center [1094, 401] width 10 height 13
type textarea "x"
type input "7.20"
type input "5.29"
type input "5.36"
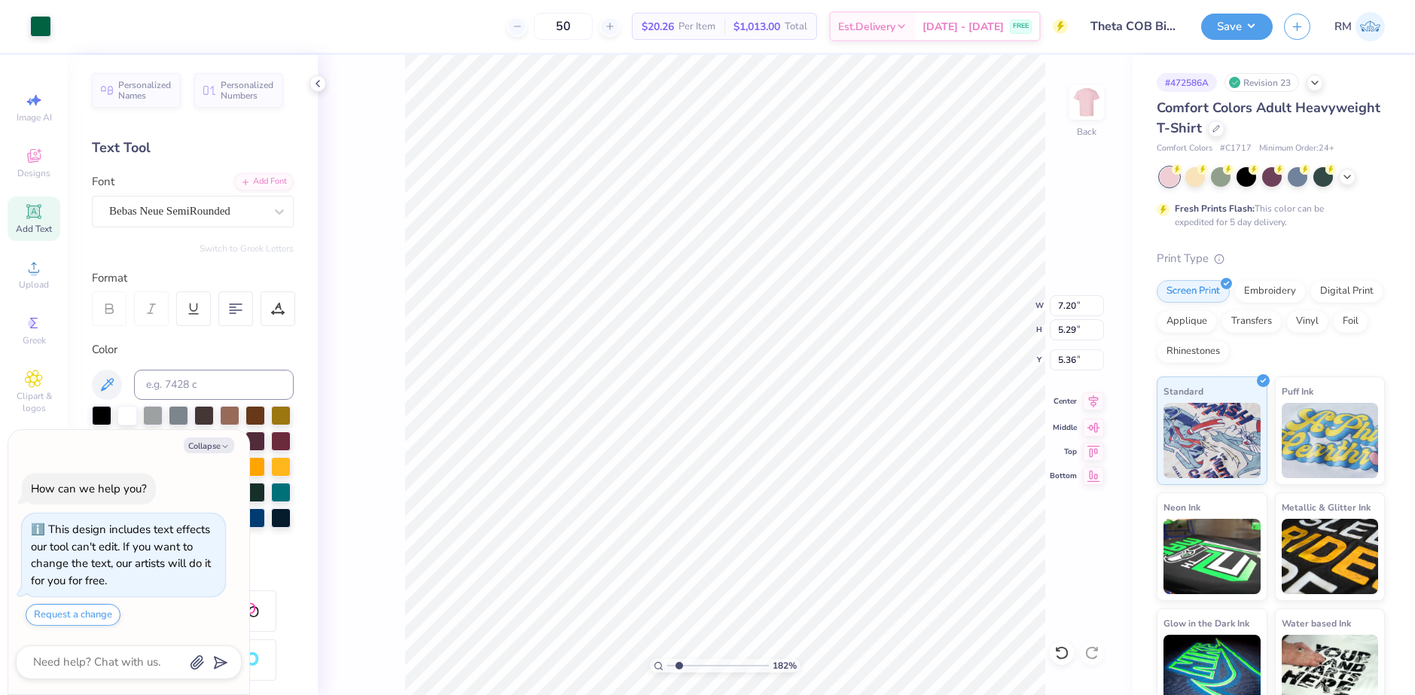
click at [1091, 400] on icon at bounding box center [1094, 401] width 10 height 13
type textarea "x"
type input "4.97"
type input "1.17"
type input "2.50"
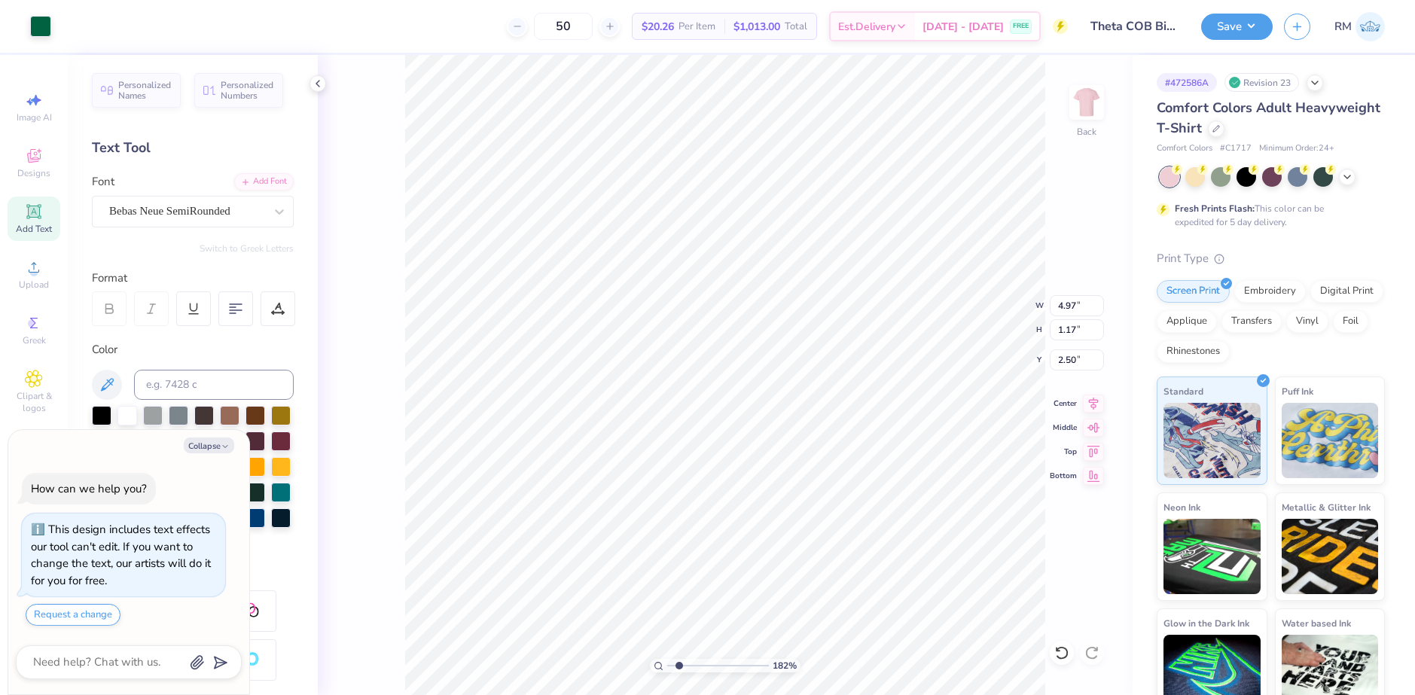
type textarea "x"
drag, startPoint x: 679, startPoint y: 665, endPoint x: 672, endPoint y: 659, distance: 9.1
type input "1"
click at [670, 663] on input "range" at bounding box center [718, 666] width 102 height 14
click at [794, 534] on li "Group" at bounding box center [808, 529] width 118 height 29
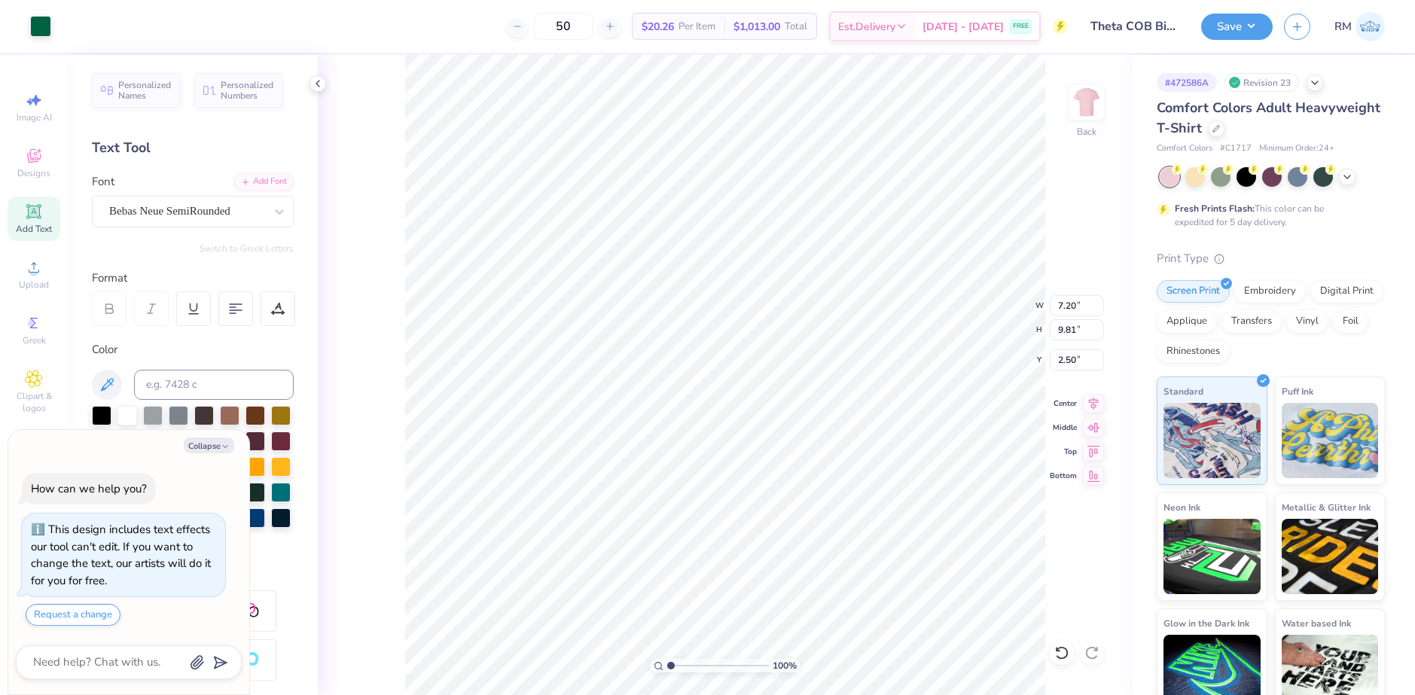
type textarea "x"
click at [1061, 307] on input "7.20" at bounding box center [1077, 305] width 54 height 21
type input "7"
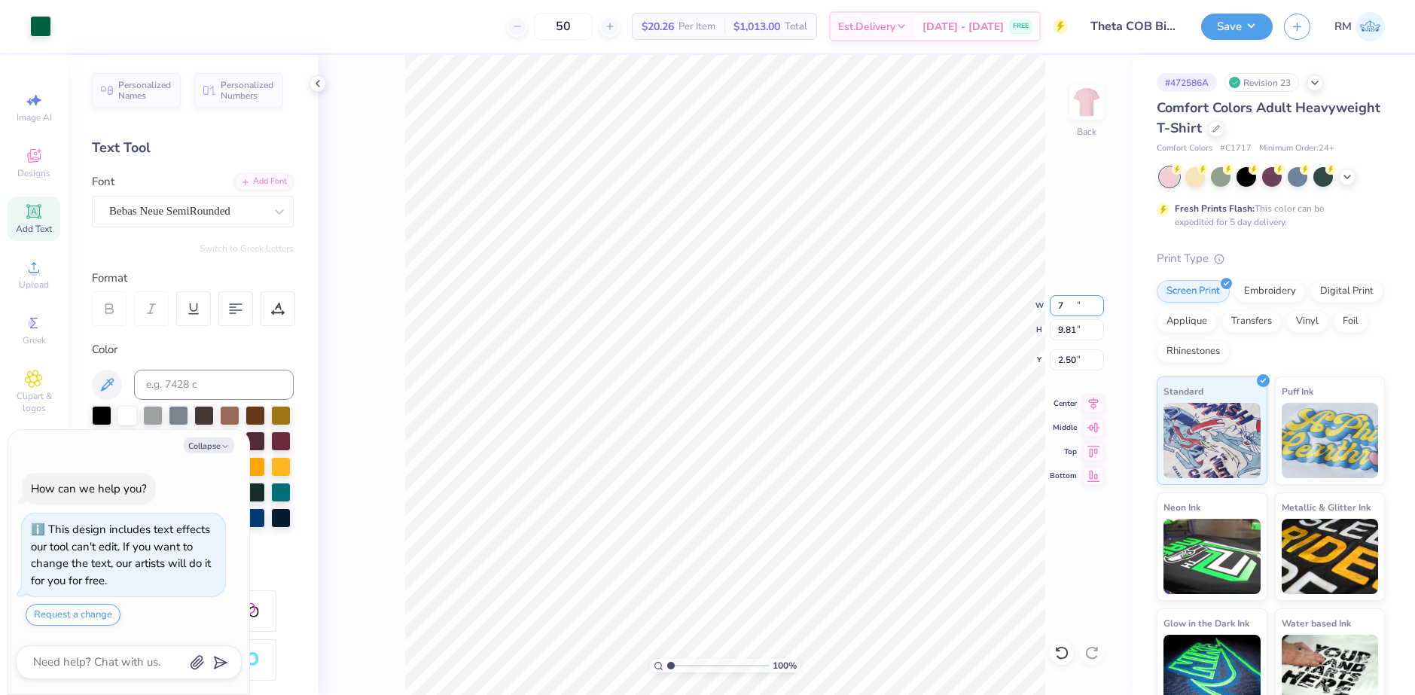
type textarea "x"
type input "7.00"
type input "9.54"
type input "2.64"
click at [1070, 307] on input "7.00" at bounding box center [1077, 305] width 54 height 21
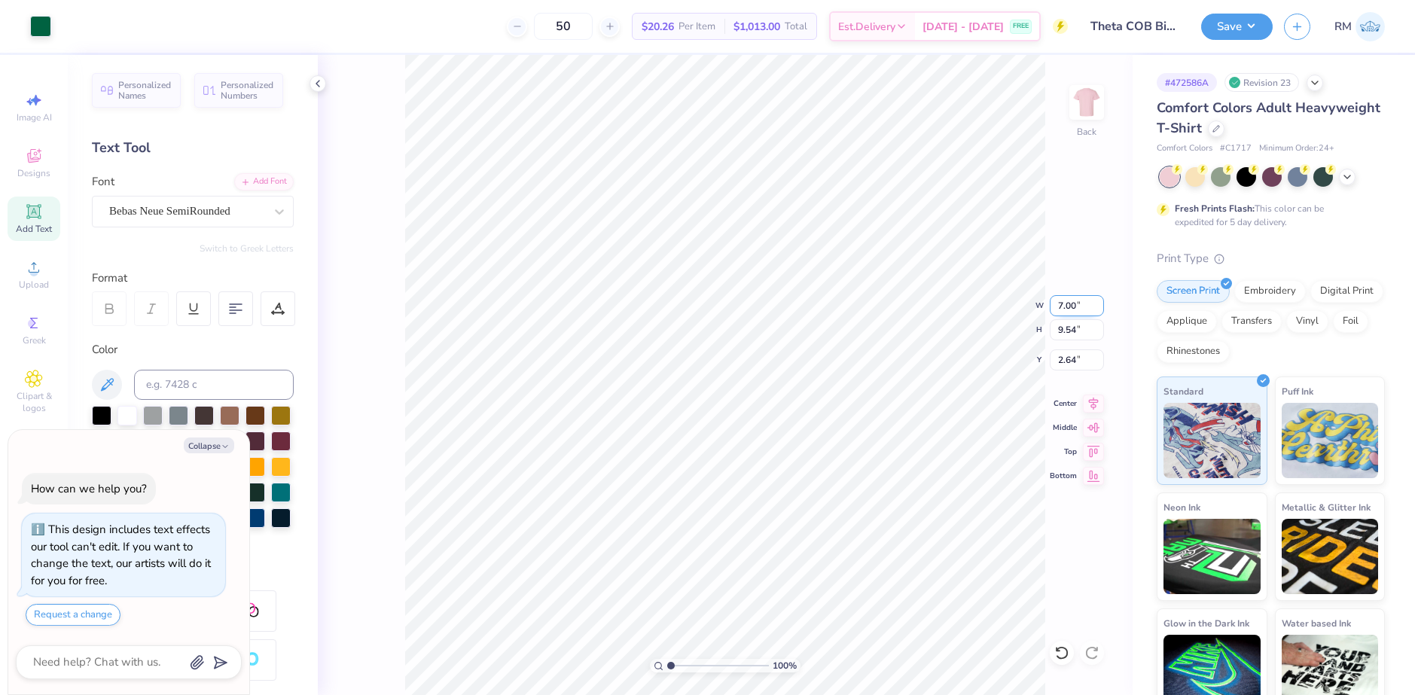
click at [1070, 307] on input "7.00" at bounding box center [1077, 305] width 54 height 21
type input "8"
type textarea "x"
type input "8.00"
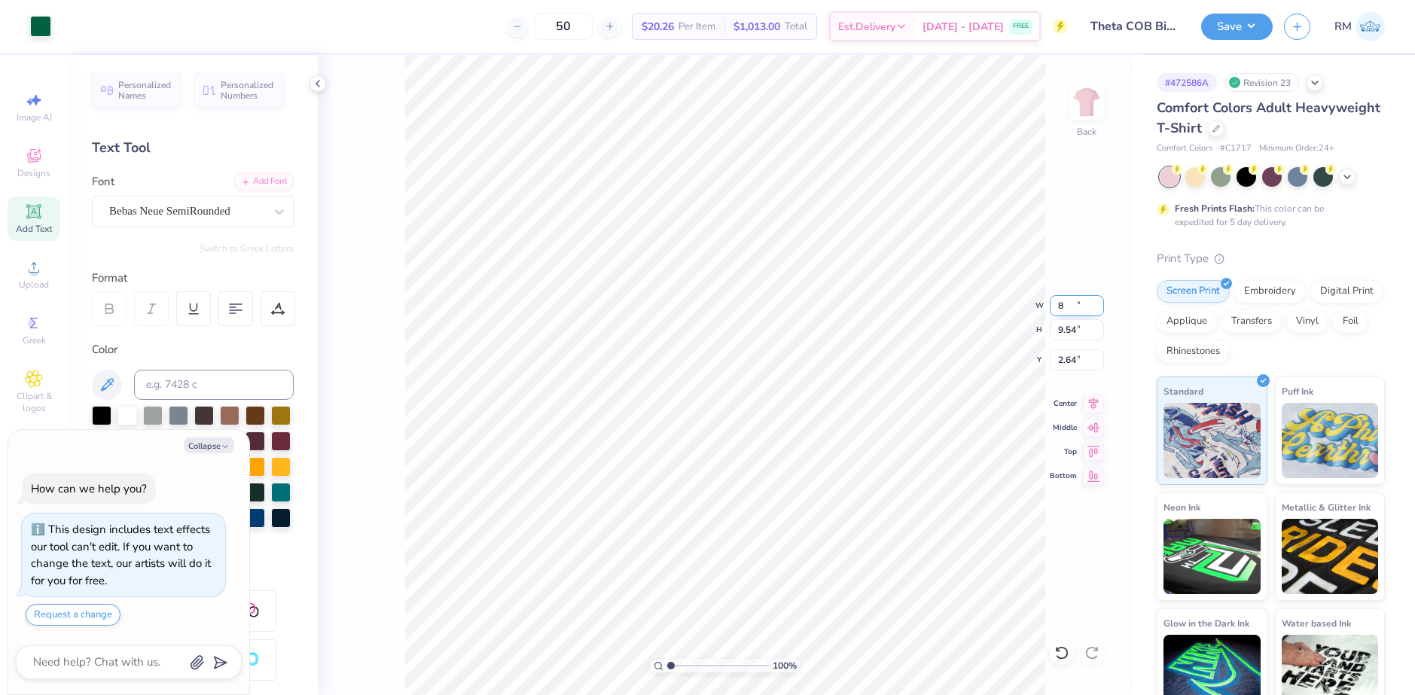
type input "10.90"
click at [1081, 363] on input "1.96" at bounding box center [1077, 360] width 54 height 21
type input "2.50"
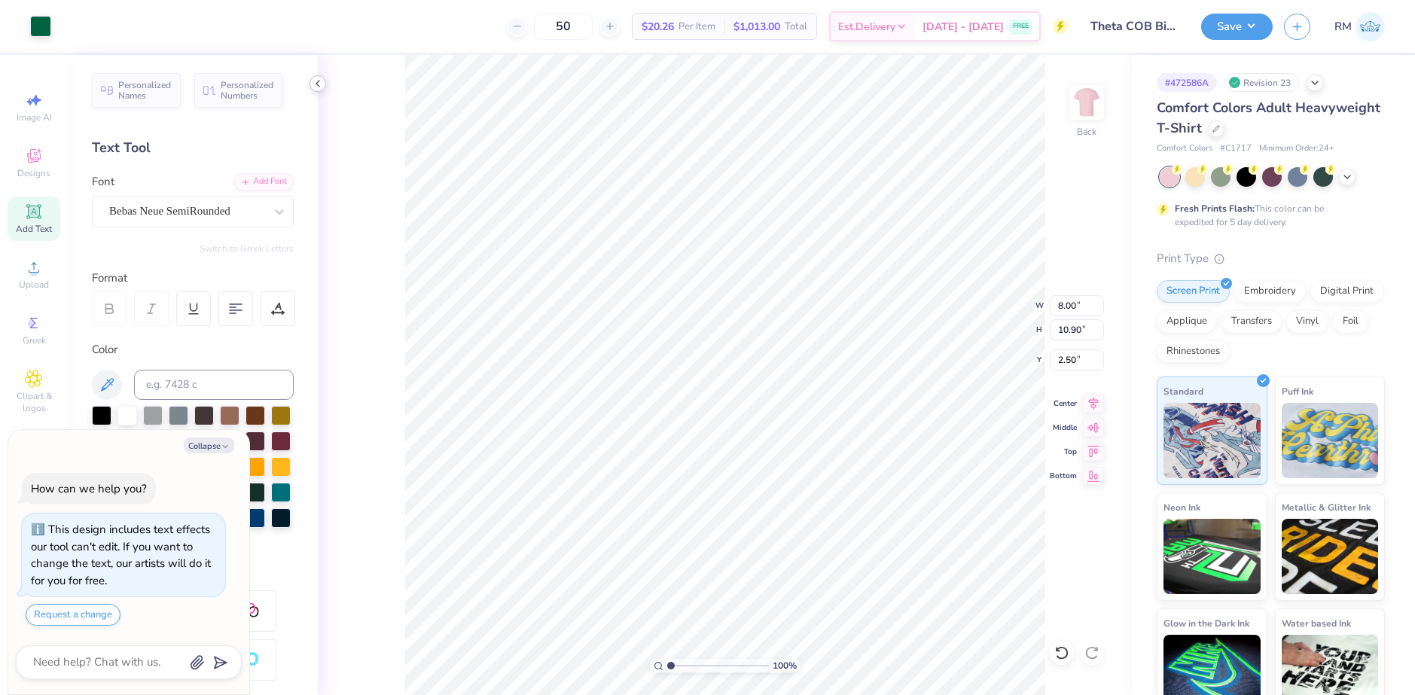
click at [319, 86] on icon at bounding box center [318, 84] width 12 height 12
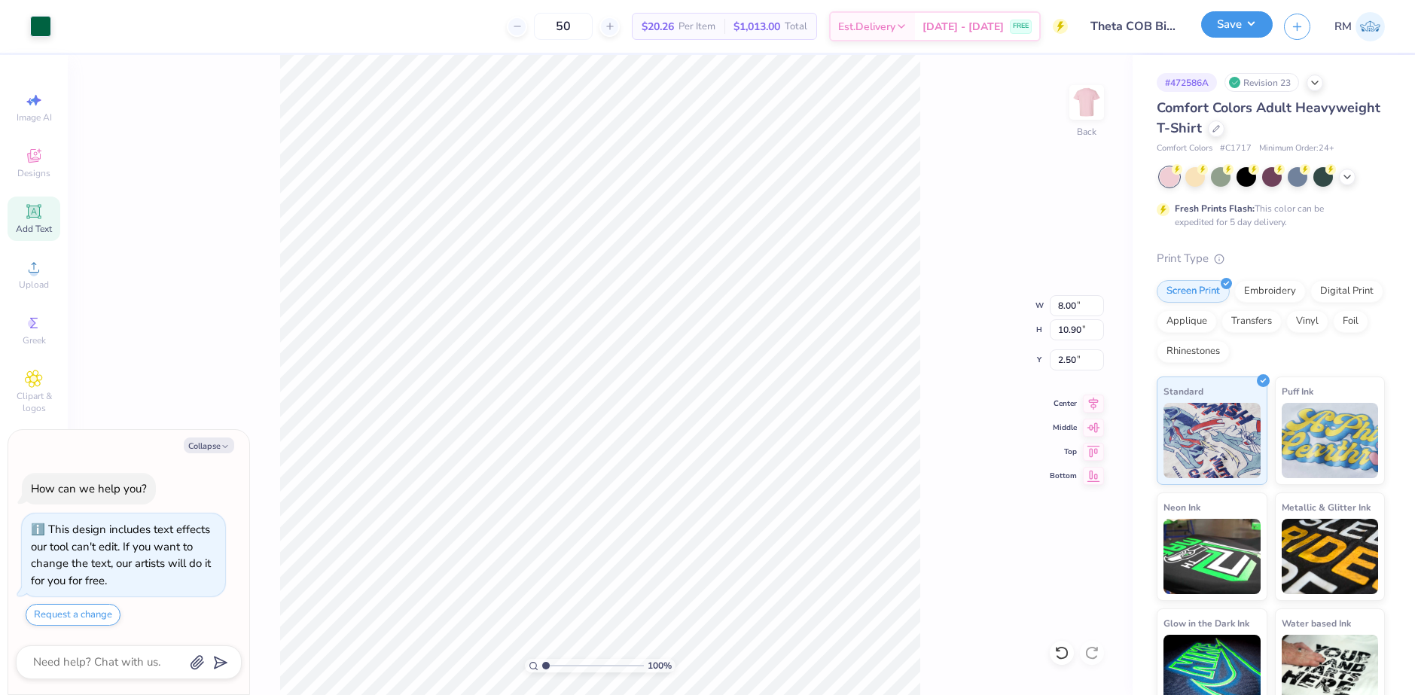
click at [1253, 23] on button "Save" at bounding box center [1237, 24] width 72 height 26
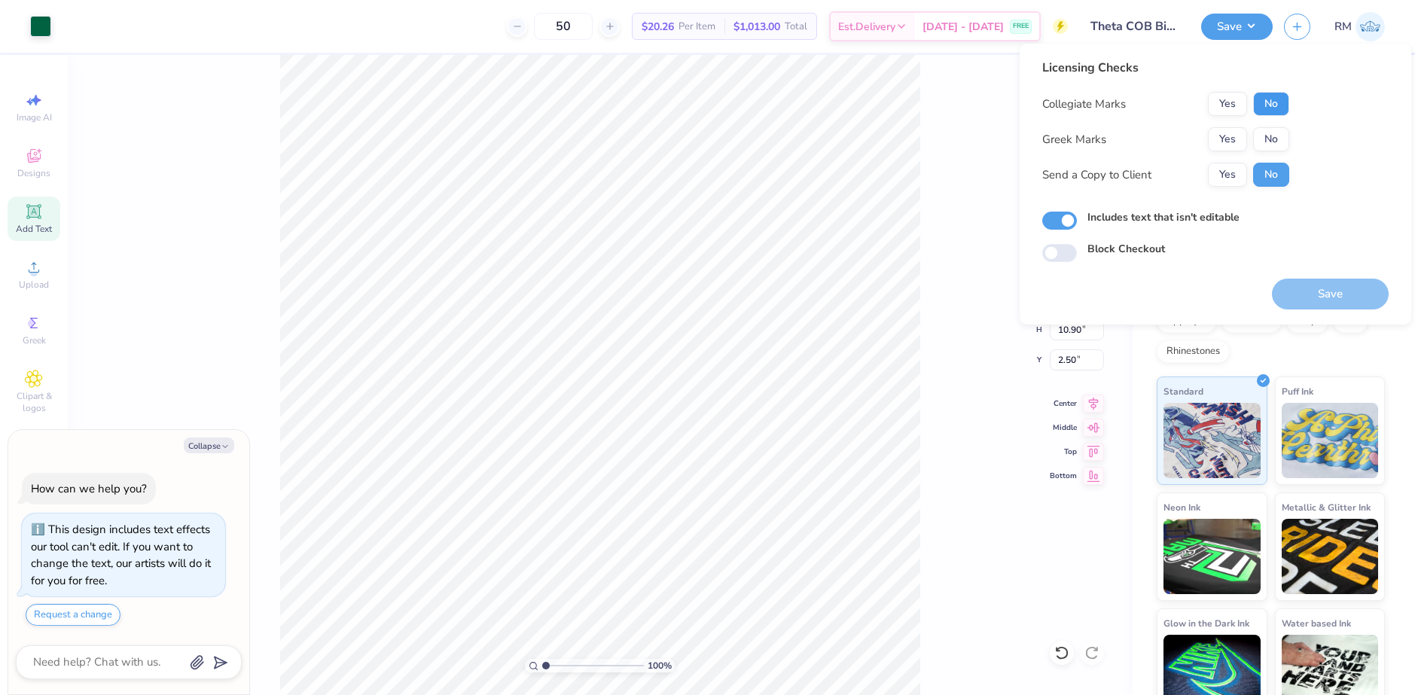
click at [1253, 100] on button "No" at bounding box center [1271, 104] width 36 height 24
click at [1232, 133] on button "Yes" at bounding box center [1227, 139] width 39 height 24
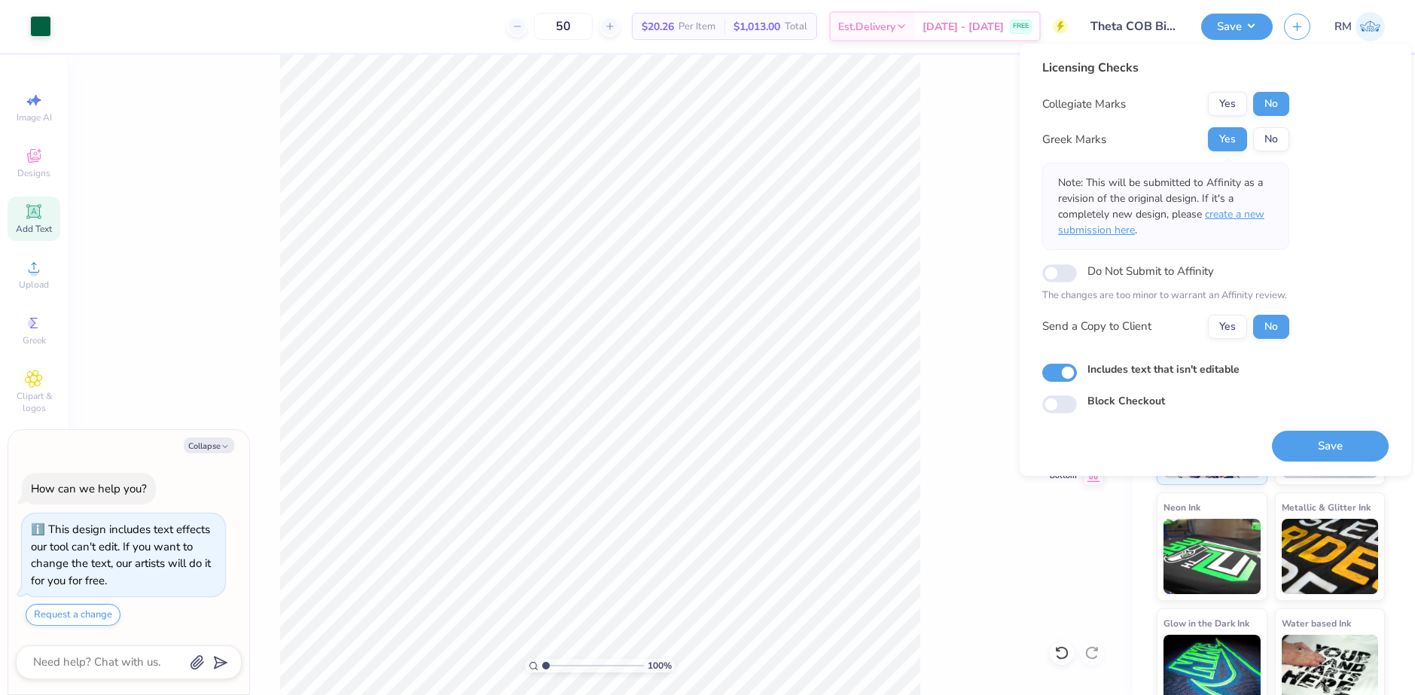
click at [1236, 217] on span "create a new submission here" at bounding box center [1161, 222] width 206 height 30
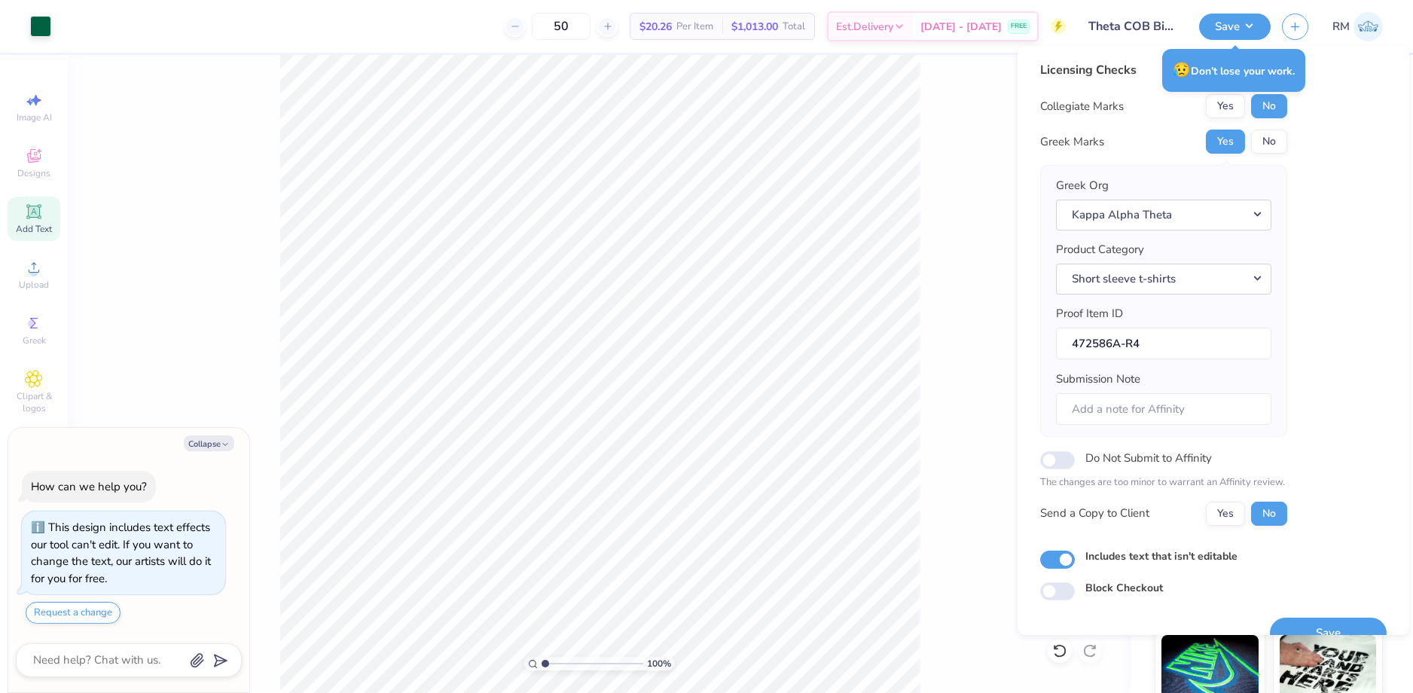
type textarea "x"
